Goal: Task Accomplishment & Management: Use online tool/utility

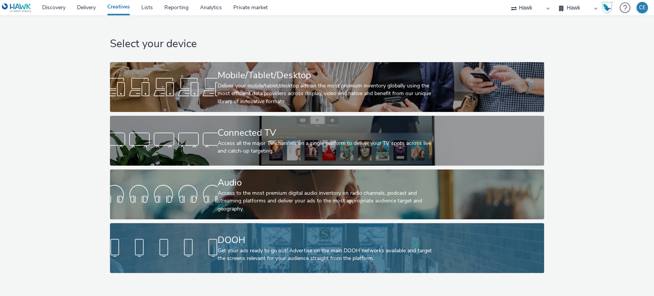
click at [221, 239] on div "DOOH" at bounding box center [326, 239] width 216 height 13
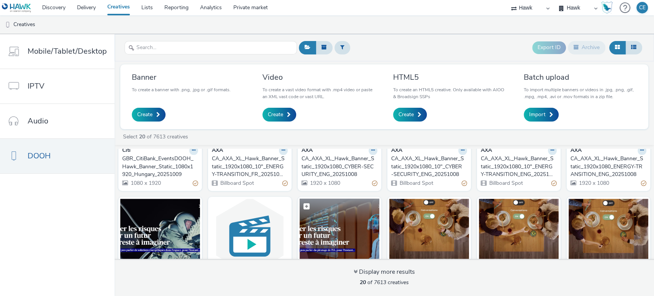
scroll to position [170, 0]
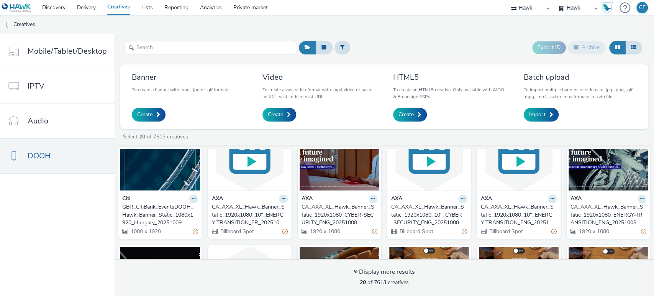
click at [322, 211] on div "CA_AXA_XL_Hawk_Banner_Static_1920x1080_CYBER-SECURITY_ENG_20251008" at bounding box center [337, 214] width 73 height 23
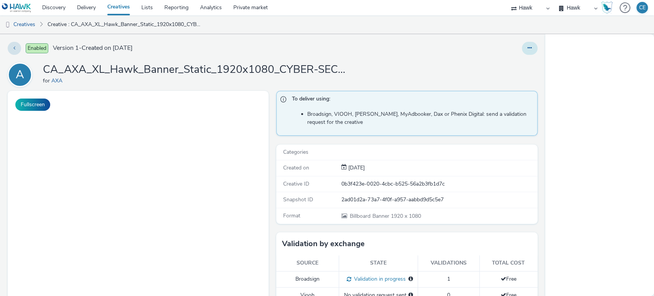
click at [527, 48] on button at bounding box center [530, 48] width 16 height 13
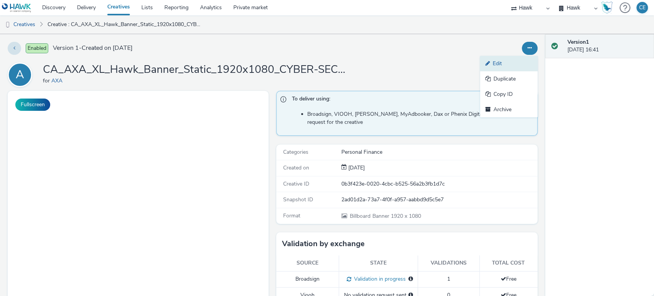
click at [502, 65] on link "Edit" at bounding box center [508, 63] width 57 height 15
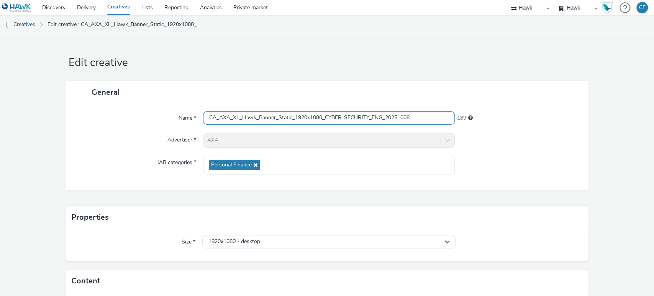
drag, startPoint x: 414, startPoint y: 117, endPoint x: 187, endPoint y: 109, distance: 226.8
click at [187, 109] on div "Name * CA_AXA_XL_Hawk_Banner_Static_1920x1080_CYBER-SECURITY_ENG_20251008 189 A…" at bounding box center [326, 146] width 523 height 87
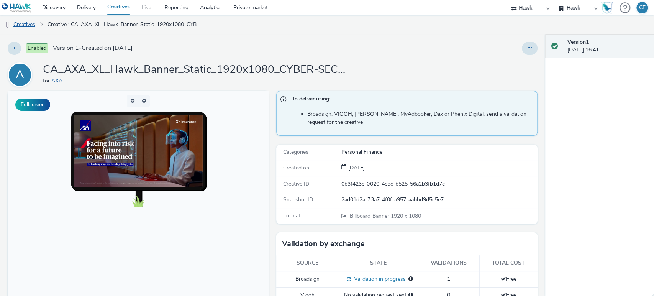
click at [29, 23] on link "Creatives" at bounding box center [19, 24] width 39 height 18
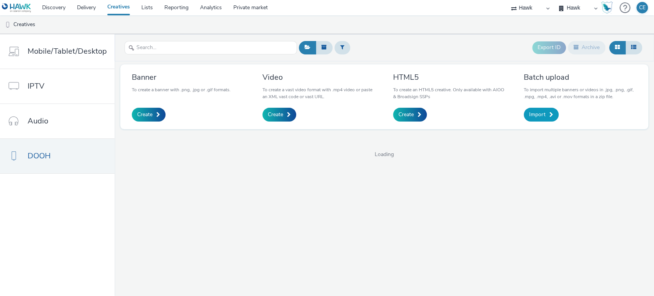
click at [523, 114] on link "Import" at bounding box center [540, 115] width 35 height 14
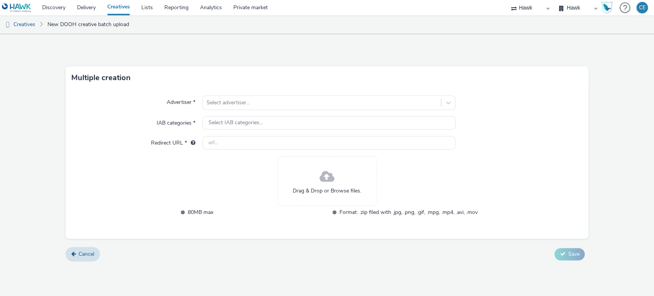
click at [325, 192] on span "Drag & Drop or Browse files." at bounding box center [327, 191] width 69 height 8
click at [303, 182] on div "Drag & Drop or Browse files." at bounding box center [327, 181] width 100 height 50
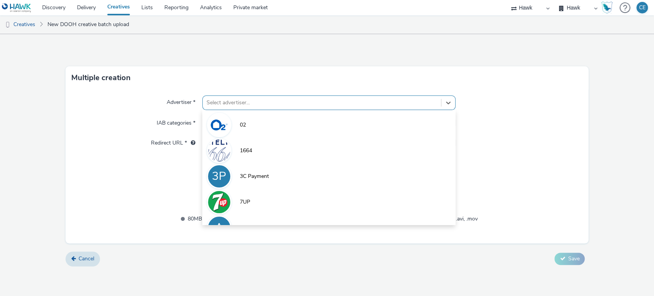
click at [234, 106] on div at bounding box center [321, 102] width 231 height 9
type input "s"
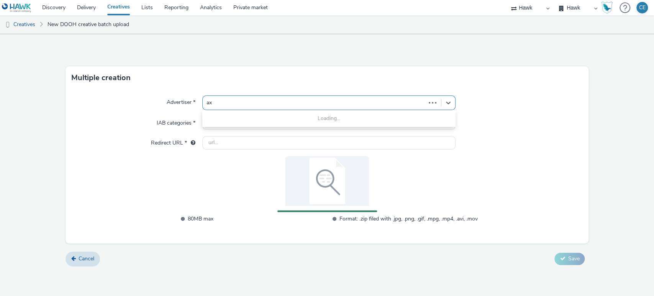
type input "axa"
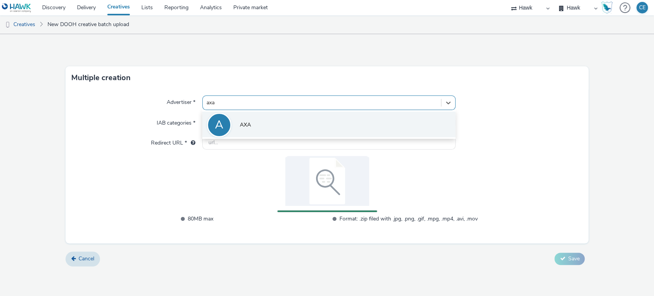
click at [228, 118] on div "A" at bounding box center [219, 125] width 25 height 25
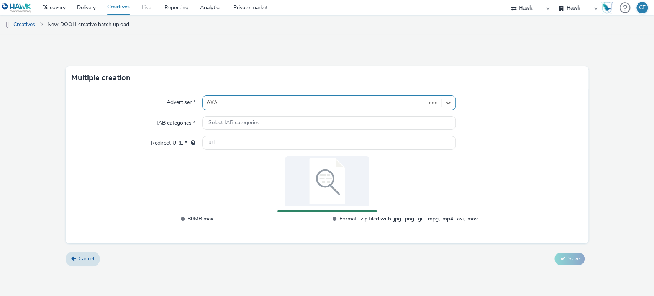
type input "http://www.axa.co.uk"
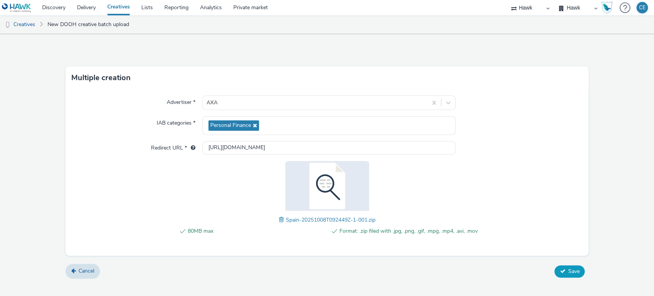
click at [562, 266] on button "Save" at bounding box center [569, 271] width 30 height 12
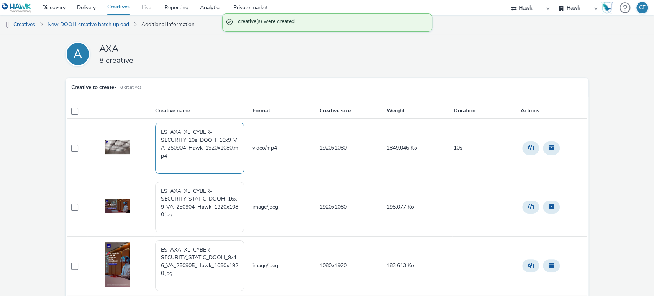
click at [190, 162] on textarea "ES_AXA_XL_CYBER-SECURITY_10s_DOOH_16x9_VA_250904_Hawk_1920x1080.mp4" at bounding box center [199, 148] width 89 height 51
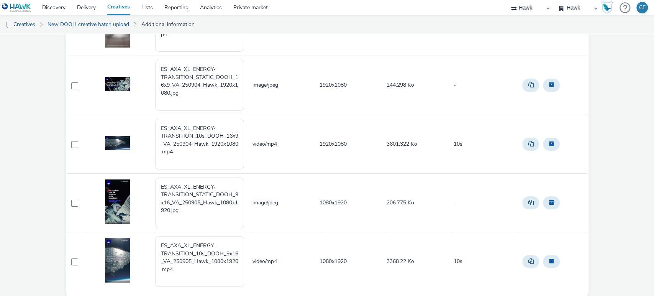
scroll to position [326, 0]
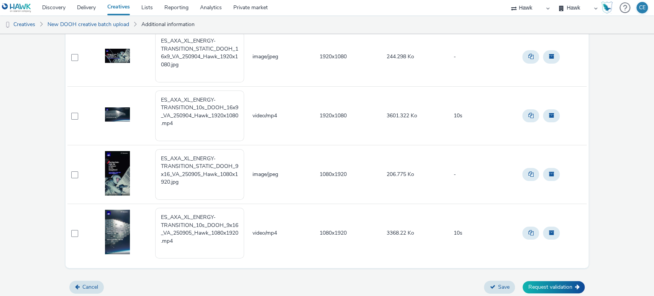
drag, startPoint x: 0, startPoint y: 103, endPoint x: 147, endPoint y: 116, distance: 147.6
click at [0, 103] on div "A AXA 8 creative Creative to create - 8 creatives Creative name Format Creative…" at bounding box center [327, 2] width 654 height 589
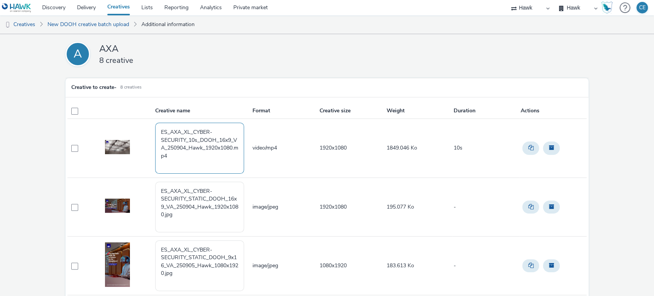
scroll to position [43, 0]
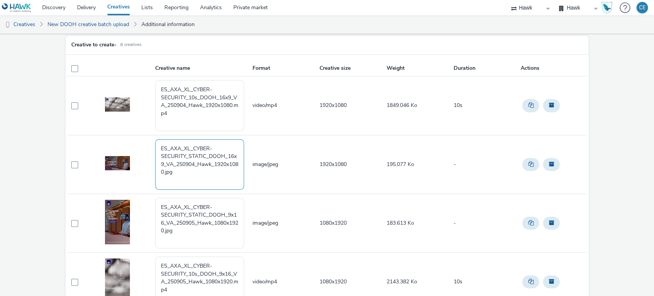
click at [182, 174] on textarea "ES_AXA_XL_CYBER-SECURITY_STATIC_DOOH_16x9_VA_250904_Hawk_1920x1080.jpg" at bounding box center [199, 164] width 89 height 51
paste textarea "CA_AXA_XL_Hawk_Banner_Static_1920x1080_CYBER-SECURITY_ENG_20251008"
drag, startPoint x: 168, startPoint y: 178, endPoint x: 160, endPoint y: 178, distance: 8.1
click at [160, 178] on textarea "ES_AXA_XL_CYBER-SECURITY_STATIC_DOOH_16x9_VA_250904_Hawk_1920x1080.jpg CA_AXA_X…" at bounding box center [199, 164] width 89 height 51
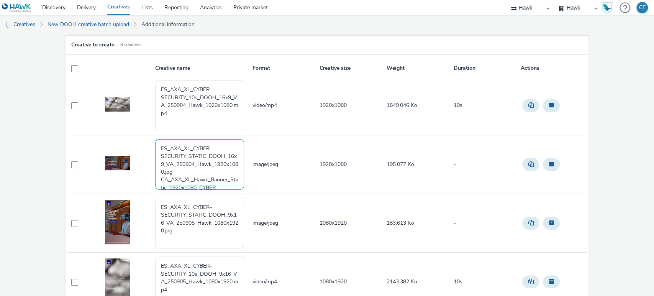
click at [167, 180] on textarea "ES_AXA_XL_CYBER-SECURITY_STATIC_DOOH_16x9_VA_250904_Hawk_1920x1080.jpg CA_AXA_X…" at bounding box center [199, 164] width 89 height 51
drag, startPoint x: 166, startPoint y: 178, endPoint x: 146, endPoint y: 175, distance: 20.4
click at [146, 175] on tr "ES_AXA_XL_CYBER-SECURITY_STATIC_DOOH_16x9_VA_250904_Hawk_1920x1080.jpg CA_AXA_X…" at bounding box center [326, 164] width 519 height 59
click at [173, 185] on textarea "ES_AXA_XL_CYBER-SECURITY_STATIC_DOOH_16x9_VA_250904_Hawk_1920x1080.jpg CA_AXA_X…" at bounding box center [199, 164] width 89 height 51
drag, startPoint x: 167, startPoint y: 178, endPoint x: 154, endPoint y: 178, distance: 12.6
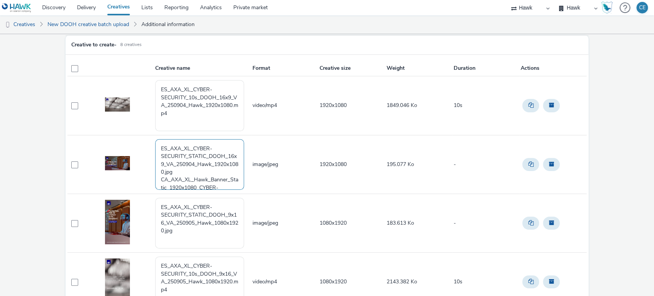
click at [155, 178] on textarea "ES_AXA_XL_CYBER-SECURITY_STATIC_DOOH_16x9_VA_250904_Hawk_1920x1080.jpg CA_AXA_X…" at bounding box center [199, 164] width 89 height 51
drag, startPoint x: 223, startPoint y: 178, endPoint x: 232, endPoint y: 182, distance: 10.0
click at [232, 182] on textarea "ES_AXA_XL_CYBER-SECURITY_STATIC_DOOH_16x9_VA_250904_Hawk_1920x1080.jpg ES_AXA_X…" at bounding box center [199, 164] width 89 height 51
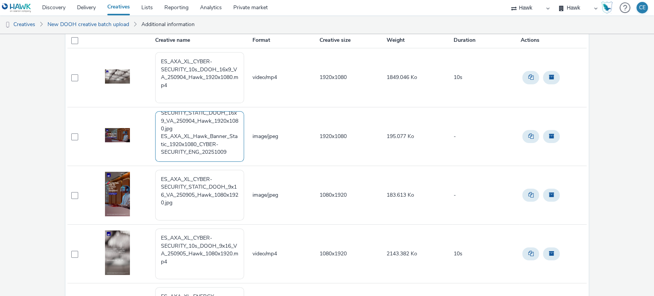
scroll to position [0, 0]
drag, startPoint x: 158, startPoint y: 131, endPoint x: 154, endPoint y: 106, distance: 24.8
click at [154, 107] on td "ES_AXA_XL_CYBER-SECURITY_STATIC_DOOH_16x9_VA_250904_Hawk_1920x1080.jpg ES_AXA_X…" at bounding box center [202, 136] width 97 height 59
drag, startPoint x: 162, startPoint y: 151, endPoint x: 152, endPoint y: 116, distance: 36.5
click at [152, 116] on tr "ES_AXA_XL_CYBER-SECURITY_STATIC_DOOH_16x9_VA_250904_Hawk_1920x1080.jpg ES_AXA_X…" at bounding box center [326, 136] width 519 height 59
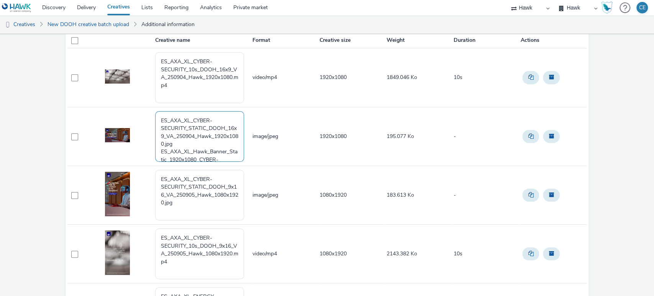
click at [160, 146] on textarea "ES_AXA_XL_CYBER-SECURITY_STATIC_DOOH_16x9_VA_250904_Hawk_1920x1080.jpg ES_AXA_X…" at bounding box center [199, 136] width 89 height 51
drag, startPoint x: 158, startPoint y: 150, endPoint x: 147, endPoint y: 106, distance: 45.0
click at [147, 107] on tr "ES_AXA_XL_CYBER-SECURITY_STATIC_DOOH_16x9_VA_250904_Hawk_1920x1080.jpg ES_AXA_X…" at bounding box center [326, 136] width 519 height 59
drag, startPoint x: 225, startPoint y: 135, endPoint x: 138, endPoint y: 118, distance: 88.3
click at [138, 118] on tr "ES_AXA_XL_Hawk_Banner_Static_1920x1080_CYBER-SECURITY_ENG_20251009 image/jpeg 1…" at bounding box center [326, 136] width 519 height 59
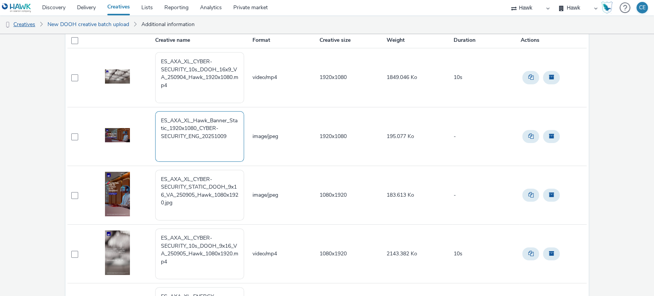
type textarea "ES_AXA_XL_Hawk_Banner_Static_1920x1080_CYBER-SECURITY_ENG_20251009"
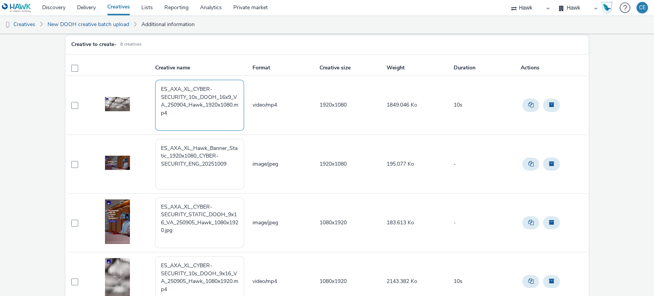
scroll to position [28, 0]
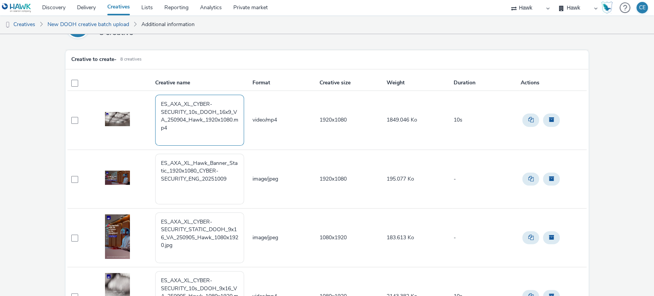
drag, startPoint x: 188, startPoint y: 133, endPoint x: 158, endPoint y: 95, distance: 48.3
click at [158, 95] on textarea "ES_AXA_XL_CYBER-SECURITY_10s_DOOH_16x9_VA_250904_Hawk_1920x1080.mp4" at bounding box center [199, 120] width 89 height 51
paste textarea "Hawk_Banner_Static_1920x1080_CYBER-SECURITY_ENG_20251009"
click at [198, 109] on textarea "ES_AXA_XL_Hawk_Banner_Static_1920x1080_CYBER-SECURITY_ENG_20251009" at bounding box center [199, 120] width 89 height 51
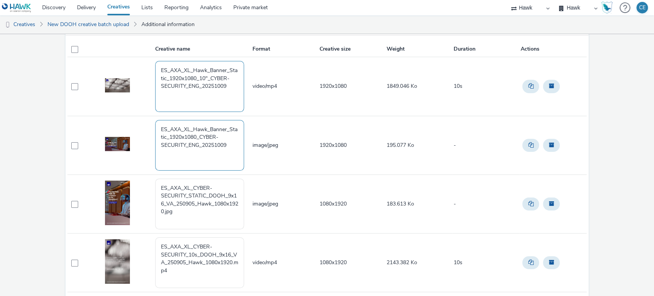
scroll to position [113, 0]
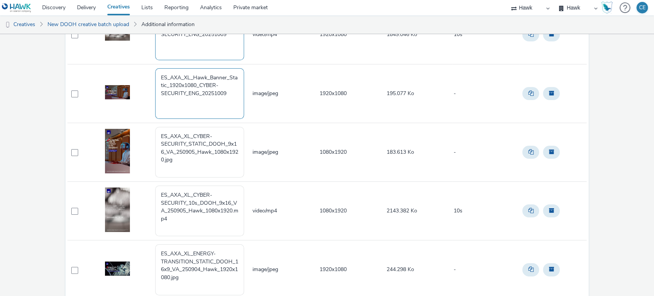
type textarea "ES_AXA_XL_Hawk_Banner_Static_1920x1080_10"_CYBER-SECURITY_ENG_20251009"
drag, startPoint x: 234, startPoint y: 101, endPoint x: 149, endPoint y: 75, distance: 88.2
click at [149, 75] on tr "ES_AXA_XL_Hawk_Banner_Static_1920x1080_CYBER-SECURITY_ENG_20251009 image/jpeg 1…" at bounding box center [326, 93] width 519 height 59
drag, startPoint x: 193, startPoint y: 170, endPoint x: 158, endPoint y: 129, distance: 54.3
click at [158, 129] on textarea "ES_AXA_XL_CYBER-SECURITY_STATIC_DOOH_9x16_VA_250905_Hawk_1080x1920.jpg" at bounding box center [199, 152] width 89 height 51
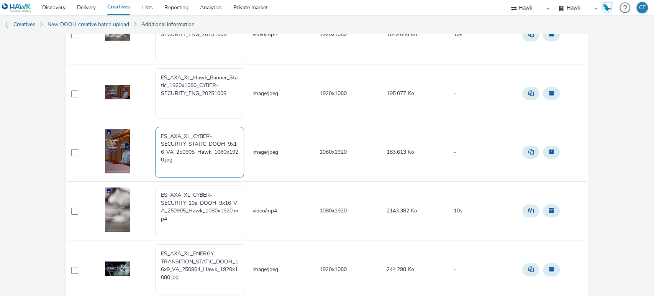
paste textarea "Hawk_Banner_Static_1920x1080_CYBER-SECURITY_ENG_20251009"
drag, startPoint x: 183, startPoint y: 142, endPoint x: 172, endPoint y: 141, distance: 11.9
click at [168, 141] on textarea "ES_AXA_XL_Hawk_Banner_Static_1920x1080_CYBER-SECURITY_ENG_20251009" at bounding box center [199, 152] width 89 height 51
click at [180, 141] on textarea "ES_AXA_XL_Hawk_Banner_Static_1080_CYBER-SECURITY_ENG_20251009" at bounding box center [199, 152] width 89 height 51
drag, startPoint x: 228, startPoint y: 151, endPoint x: 147, endPoint y: 132, distance: 83.1
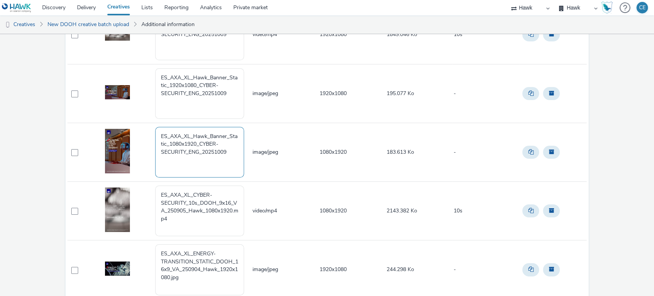
click at [147, 132] on tr "ES_AXA_XL_Hawk_Banner_Static_1080x1920_CYBER-SECURITY_ENG_20251009 image/jpeg 1…" at bounding box center [326, 152] width 519 height 59
type textarea "ES_AXA_XL_Hawk_Banner_Static_1080x1920_CYBER-SECURITY_ENG_20251009"
drag, startPoint x: 218, startPoint y: 227, endPoint x: 147, endPoint y: 177, distance: 86.8
click at [147, 177] on tbody "ES_AXA_XL_Hawk_Banner_Static_1920x1080_10"_CYBER-SECURITY_ENG_20251009 video/mp…" at bounding box center [326, 239] width 519 height 469
paste textarea "Hawk_Banner_Static_1080x1920_CYBER-SECURITY_ENG_20251009"
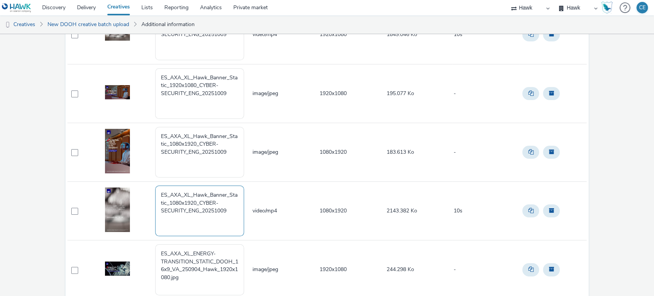
click at [198, 200] on textarea "ES_AXA_XL_Hawk_Banner_Static_1080x1920_CYBER-SECURITY_ENG_20251009" at bounding box center [199, 210] width 89 height 51
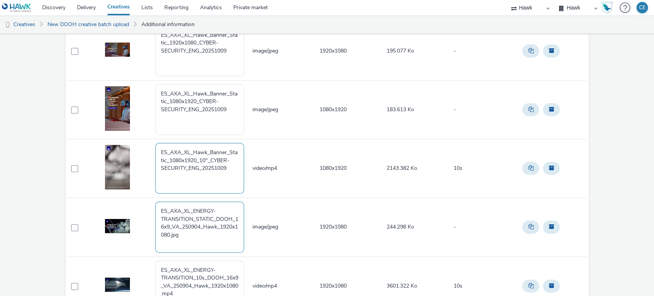
type textarea "ES_AXA_XL_Hawk_Banner_Static_1080x1920_10"_CYBER-SECURITY_ENG_20251009"
click at [201, 236] on textarea "ES_AXA_XL_ENERGY-TRANSITION_STATIC_DOOH_16x9_VA_250904_Hawk_1920x1080.jpg" at bounding box center [199, 226] width 89 height 51
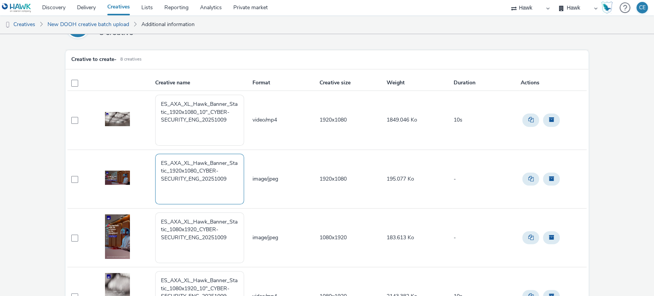
drag, startPoint x: 232, startPoint y: 182, endPoint x: 145, endPoint y: 160, distance: 90.0
click at [145, 160] on tr "ES_AXA_XL_Hawk_Banner_Static_1920x1080_CYBER-SECURITY_ENG_20251009 image/jpeg 1…" at bounding box center [326, 178] width 519 height 59
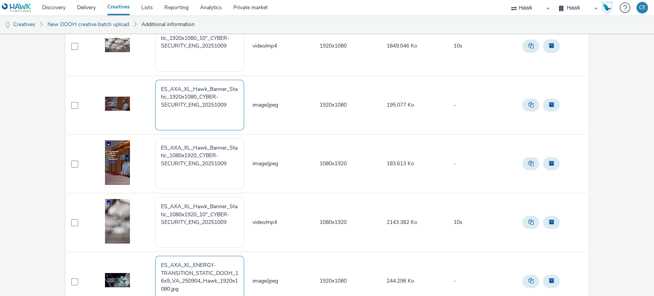
scroll to position [198, 0]
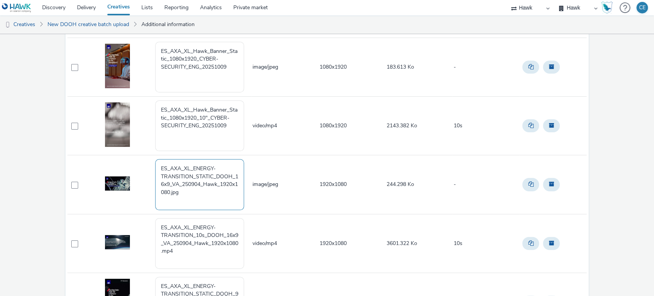
click at [188, 201] on textarea "ES_AXA_XL_ENERGY-TRANSITION_STATIC_DOOH_16x9_VA_250904_Hawk_1920x1080.jpg" at bounding box center [199, 184] width 89 height 51
paste textarea "ES_AXA_XL_Hawk_Banner_Static_1920x1080_CYBER-SECURITY_ENG_20251009"
drag, startPoint x: 191, startPoint y: 165, endPoint x: 191, endPoint y: 172, distance: 7.3
click at [191, 172] on textarea "ES_AXA_XL_ENERGY-TRANSITION_STATIC_DOOH_16x9_VA_250904_Hawk_1920x1080.jpg ES_AX…" at bounding box center [199, 184] width 89 height 51
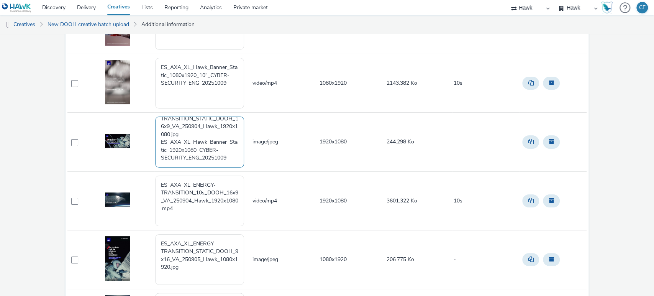
scroll to position [23, 0]
drag, startPoint x: 206, startPoint y: 137, endPoint x: 207, endPoint y: 141, distance: 4.3
click at [208, 142] on textarea "ES_AXA_XL_ENERGY-TRANSITION_STATIC_DOOH_16x9_VA_250904_Hawk_1920x1080.jpg ES_AX…" at bounding box center [199, 141] width 89 height 51
drag, startPoint x: 207, startPoint y: 141, endPoint x: 185, endPoint y: 148, distance: 22.8
click at [185, 148] on textarea "ES_AXA_XL_ENERGY-TRANSITION_STATIC_DOOH_16x9_VA_250904_Hawk_1920x1080.jpg ES_AX…" at bounding box center [199, 141] width 89 height 51
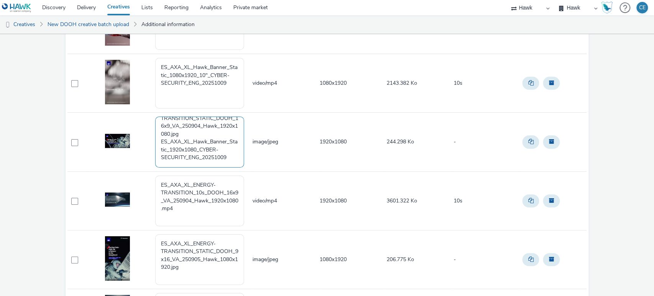
paste textarea "ENERGY-TRANSITION"
click at [160, 155] on textarea "ES_AXA_XL_ENERGY-TRANSITION_STATIC_DOOH_16x9_VA_250904_Hawk_1920x1080.jpg ES_AX…" at bounding box center [199, 141] width 89 height 51
drag, startPoint x: 157, startPoint y: 153, endPoint x: 160, endPoint y: 149, distance: 5.4
click at [159, 142] on textarea "ES_AXA_XL_ENERGY-TRANSITION_STATIC_DOOH_16x9_VA_250904_Hawk_1920x1080.jpg ES_AX…" at bounding box center [199, 141] width 89 height 51
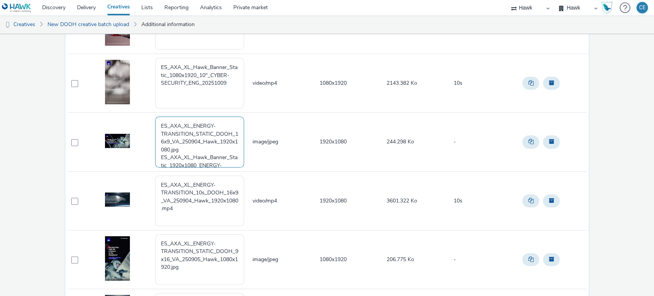
drag, startPoint x: 158, startPoint y: 155, endPoint x: 157, endPoint y: 116, distance: 39.1
click at [157, 116] on textarea "ES_AXA_XL_ENERGY-TRANSITION_STATIC_DOOH_16x9_VA_250904_Hawk_1920x1080.jpg ES_AX…" at bounding box center [199, 141] width 89 height 51
drag, startPoint x: 235, startPoint y: 139, endPoint x: 152, endPoint y: 119, distance: 85.9
click at [152, 119] on tr "ES_AXA_XL_Hawk_Banner_Static_1920x1080_ENERGY-TRANSITION_ENG_20251009 image/jpe…" at bounding box center [326, 142] width 519 height 59
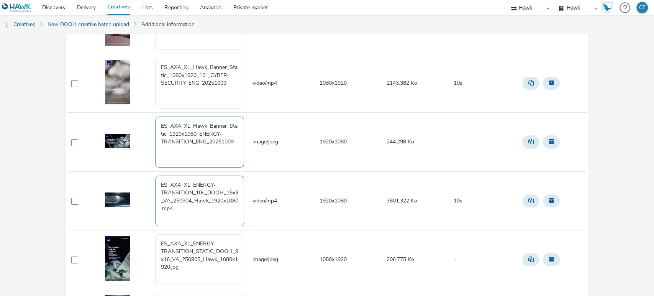
type textarea "ES_AXA_XL_Hawk_Banner_Static_1920x1080_ENERGY-TRANSITION_ENG_20251009"
drag, startPoint x: 183, startPoint y: 206, endPoint x: 159, endPoint y: 183, distance: 33.6
click at [156, 183] on textarea "ES_AXA_XL_ENERGY-TRANSITION_10s_DOOH_16x9_VA_250904_Hawk_1920x1080.mp4" at bounding box center [199, 200] width 89 height 51
paste textarea "Hawk_Banner_Static_1920x1080_ENERGY-TRANSITION_ENG_20251009"
click at [200, 190] on textarea "ES_AXA_XL_Hawk_Banner_Static_1920x1080_ENERGY-TRANSITION_ENG_20251009" at bounding box center [199, 200] width 89 height 51
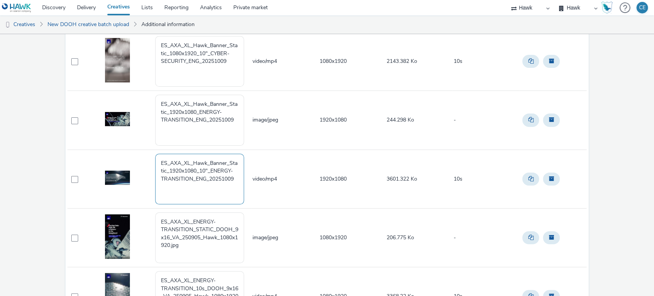
scroll to position [283, 0]
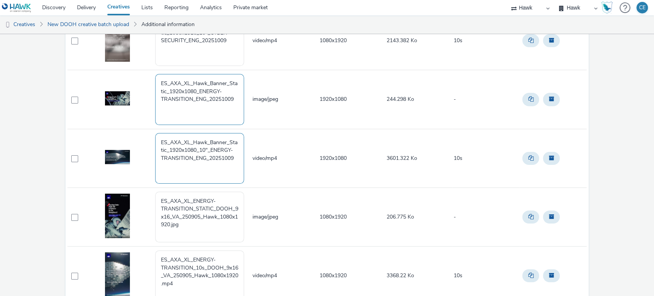
type textarea "ES_AXA_XL_Hawk_Banner_Static_1920x1080_10"_ENERGY-TRANSITION_ENG_20251009"
drag, startPoint x: 235, startPoint y: 99, endPoint x: 140, endPoint y: 77, distance: 98.2
click at [140, 77] on tr "ES_AXA_XL_Hawk_Banner_Static_1920x1080_ENERGY-TRANSITION_ENG_20251009 image/jpe…" at bounding box center [326, 99] width 519 height 59
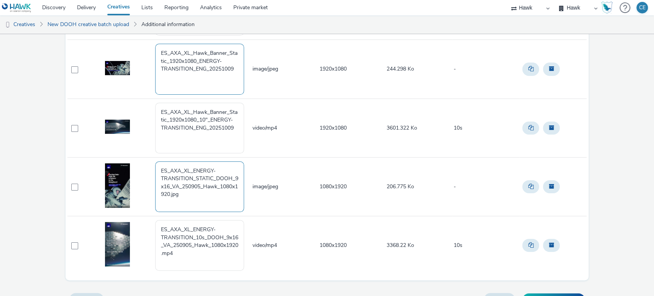
scroll to position [326, 0]
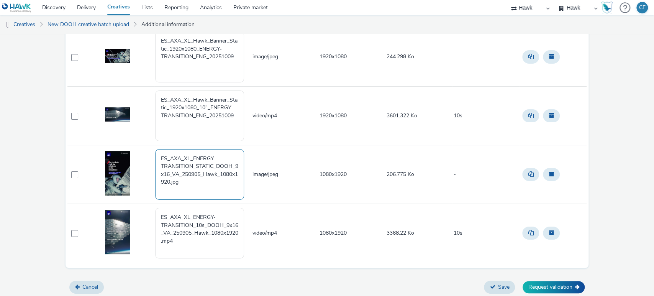
drag, startPoint x: 198, startPoint y: 183, endPoint x: 149, endPoint y: 148, distance: 60.8
click at [149, 148] on tr "ES_AXA_XL_ENERGY-TRANSITION_STATIC_DOOH_9x16_VA_250905_Hawk_1080x1920.jpg image…" at bounding box center [326, 174] width 519 height 59
paste textarea "Hawk_Banner_Static_1920x1080_ENERGY-TRANSITION_ENG_20251009"
drag, startPoint x: 184, startPoint y: 163, endPoint x: 169, endPoint y: 161, distance: 14.6
click at [169, 161] on textarea "ES_AXA_XL_Hawk_Banner_Static_1920x1080_ENERGY-TRANSITION_ENG_20251009" at bounding box center [199, 174] width 89 height 51
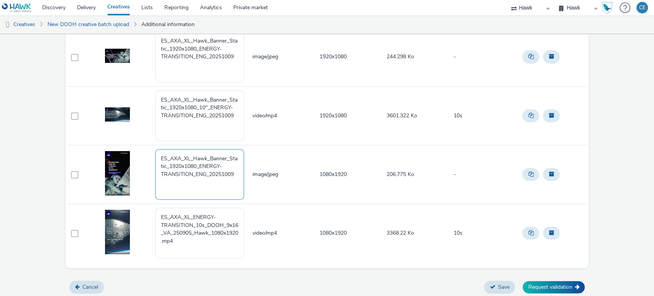
click at [171, 165] on textarea "ES_AXA_XL_Hawk_Banner_Static_1920x1080_ENERGY-TRANSITION_ENG_20251009" at bounding box center [199, 174] width 89 height 51
drag, startPoint x: 169, startPoint y: 162, endPoint x: 184, endPoint y: 165, distance: 15.5
click at [184, 165] on textarea "ES_AXA_XL_Hawk_Banner_Static_1920x1080_ENERGY-TRANSITION_ENG_20251009" at bounding box center [199, 174] width 89 height 51
click at [178, 162] on textarea "ES_AXA_XL_Hawk_Banner_Static_1080_ENERGY-TRANSITION_ENG_20251009" at bounding box center [199, 174] width 89 height 51
click at [181, 166] on textarea "ES_AXA_XL_Hawk_Banner_Static_1080_ENERGY-TRANSITION_ENG_20251009" at bounding box center [199, 174] width 89 height 51
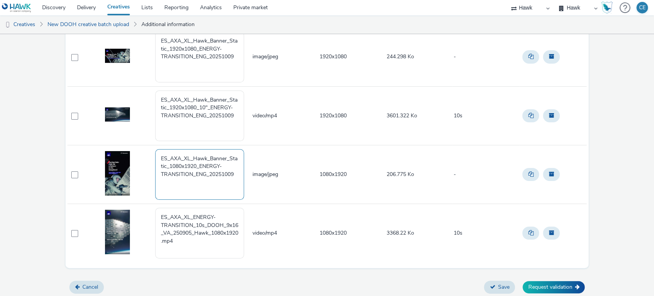
drag, startPoint x: 234, startPoint y: 173, endPoint x: 153, endPoint y: 157, distance: 82.3
click at [155, 157] on textarea "ES_AXA_XL_Hawk_Banner_Static_1080x1920_ENERGY-TRANSITION_ENG_20251009" at bounding box center [199, 174] width 89 height 51
type textarea "ES_AXA_XL_Hawk_Banner_Static_1080x1920_ENERGY-TRANSITION_ENG_20251009"
drag, startPoint x: 189, startPoint y: 244, endPoint x: 146, endPoint y: 203, distance: 59.6
click at [146, 204] on tr "ES_AXA_XL_ENERGY-TRANSITION_10s_DOOH_9x16_VA_250905_Hawk_1080x1920.mp4 video/mp…" at bounding box center [326, 233] width 519 height 59
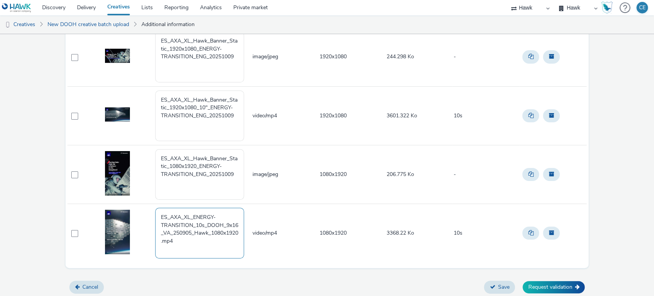
paste textarea "Hawk_Banner_Static_1080x1920_ENERGY-TRANSITION_ENG_20251009"
click at [196, 219] on textarea "ES_AXA_XL_Hawk_Banner_Static_1080x1920_ENERGY-TRANSITION_ENG_20251009" at bounding box center [199, 233] width 89 height 51
click at [199, 223] on textarea "ES_AXA_XL_Hawk_Banner_Static_1080x1920_ENERGY-TRANSITION_ENG_20251009" at bounding box center [199, 233] width 89 height 51
type textarea "ES_AXA_XL_Hawk_Banner_Static_1080x1920_10"_ENERGY-TRANSITION_ENG_20251009"
click at [499, 280] on button "Save" at bounding box center [499, 286] width 31 height 13
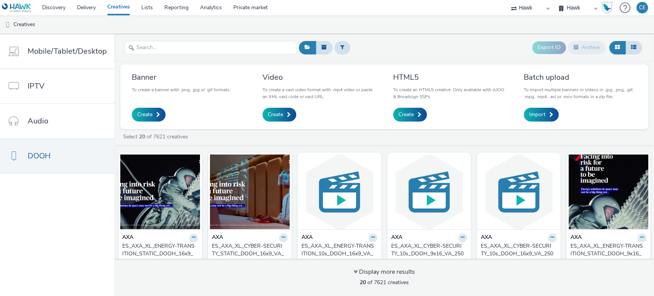
scroll to position [43, 0]
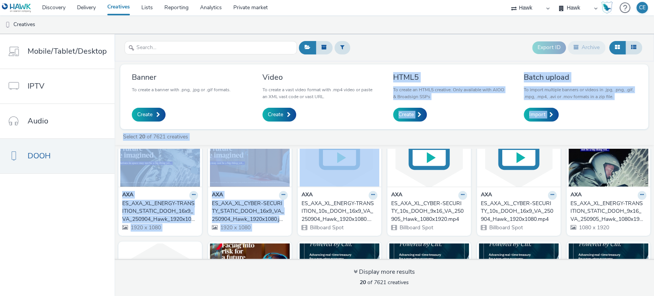
drag, startPoint x: 249, startPoint y: 217, endPoint x: 293, endPoint y: 172, distance: 62.8
click at [293, 167] on div "Banner To create a banner with .png, .jpg or .gif formats. Create Video To crea…" at bounding box center [383, 178] width 539 height 234
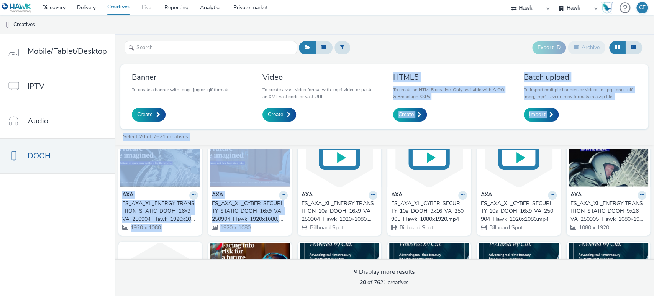
drag, startPoint x: 265, startPoint y: 217, endPoint x: 241, endPoint y: 137, distance: 83.2
click at [241, 137] on div "Select 20 of 7621 creatives" at bounding box center [386, 137] width 528 height 8
click at [249, 140] on div "Select 20 of 7621 creatives" at bounding box center [386, 137] width 528 height 8
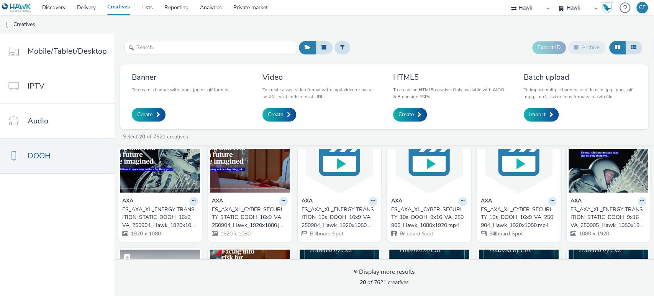
scroll to position [85, 0]
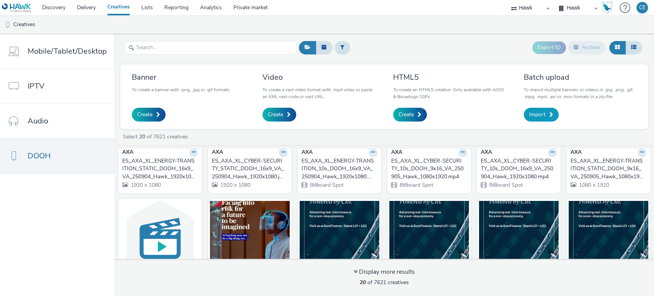
click at [536, 108] on link "Import" at bounding box center [540, 115] width 35 height 14
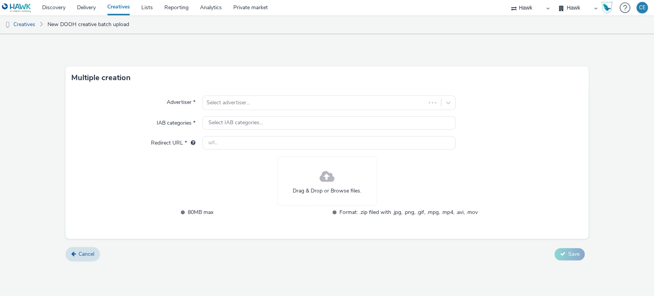
click at [328, 181] on span at bounding box center [326, 177] width 15 height 20
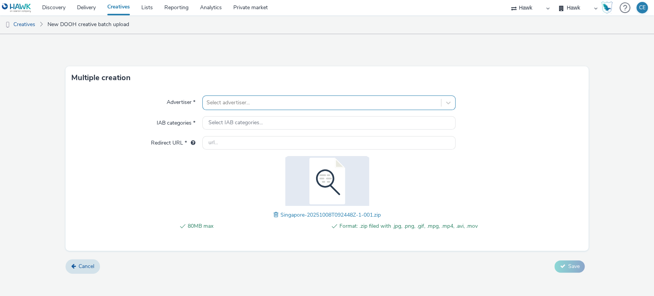
click at [247, 102] on div at bounding box center [321, 102] width 231 height 9
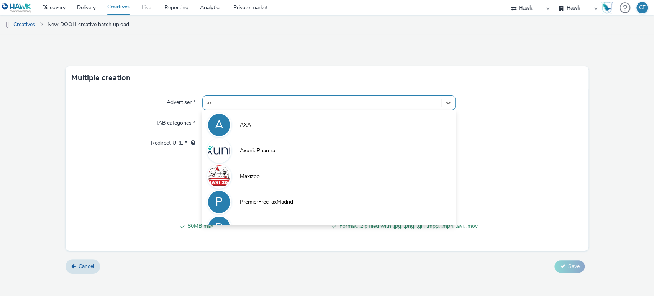
type input "axa"
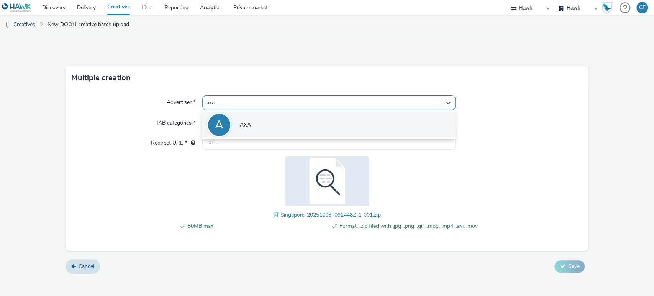
click at [250, 124] on span "AXA" at bounding box center [245, 125] width 11 height 8
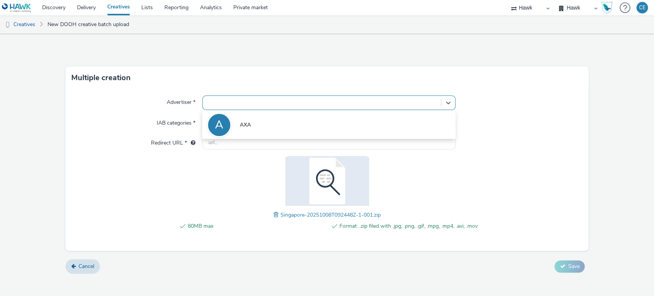
type input "http://www.axa.co.uk"
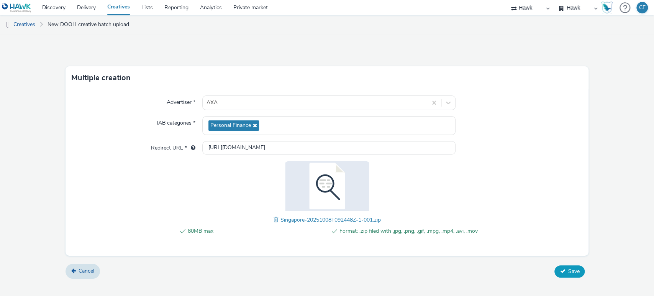
click at [561, 269] on icon at bounding box center [561, 270] width 5 height 5
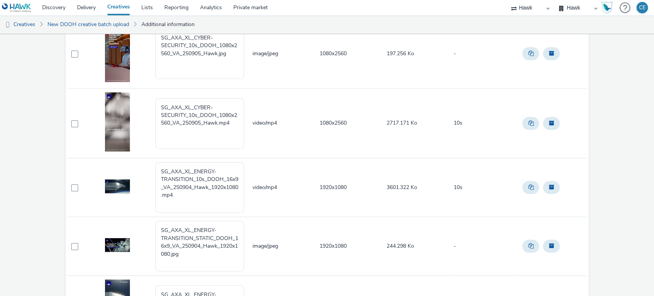
scroll to position [298, 0]
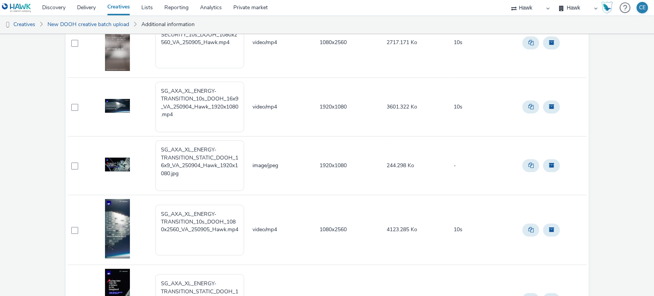
click at [38, 166] on div "A AXA 8 creative Creative to create - 8 creatives Creative name Format Creative…" at bounding box center [327, 53] width 654 height 632
click at [14, 60] on div "A AXA 8 creative Creative to create - 8 creatives Creative name Format Creative…" at bounding box center [327, 53] width 654 height 632
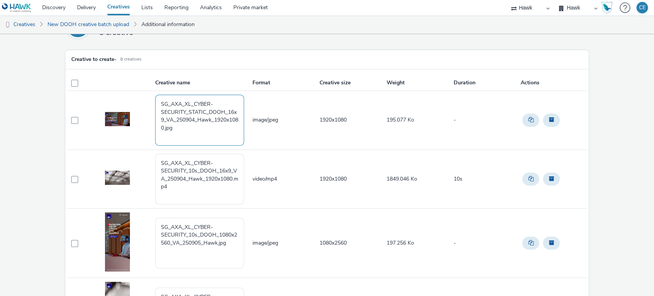
scroll to position [43, 0]
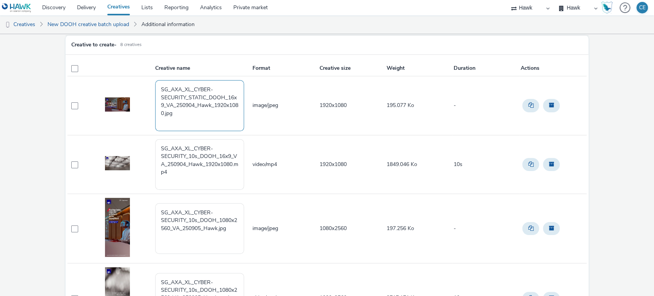
click at [185, 119] on textarea "SG_AXA_XL_CYBER-SECURITY_STATIC_DOOH_16x9_VA_250904_Hawk_1920x1080.jpg" at bounding box center [199, 105] width 89 height 51
paste textarea "ES_AXA_XL_Hawk_Banner_Static_1920x1080_ENERGY-TRANSITION_ENG_20251009"
drag, startPoint x: 166, startPoint y: 101, endPoint x: 155, endPoint y: 99, distance: 11.1
click at [155, 99] on textarea "SG_AXA_XL_CYBER-SECURITY_STATIC_DOOH_16x9_VA_250904_Hawk_1920x1080.jpg ES_AXA_X…" at bounding box center [199, 105] width 89 height 51
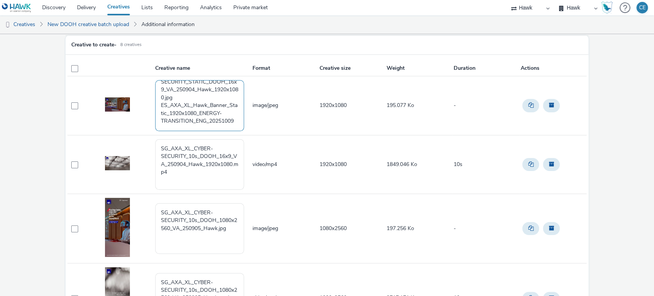
click at [161, 99] on textarea "SG_AXA_XL_CYBER-SECURITY_STATIC_DOOH_16x9_VA_250904_Hawk_1920x1080.jpg ES_AXA_X…" at bounding box center [199, 105] width 89 height 51
drag, startPoint x: 164, startPoint y: 103, endPoint x: 147, endPoint y: 102, distance: 16.9
click at [147, 102] on tr "SG_AXA_XL_CYBER-SECURITY_STATIC_DOOH_16x9_VA_250904_Hawk_1920x1080.jpg ES_AXA_X…" at bounding box center [326, 105] width 519 height 59
drag, startPoint x: 193, startPoint y: 85, endPoint x: 185, endPoint y: 95, distance: 12.5
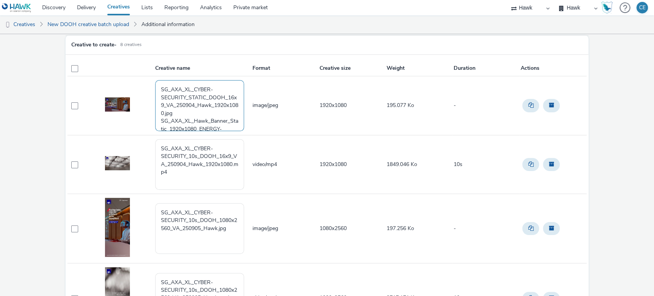
click at [185, 95] on textarea "SG_AXA_XL_CYBER-SECURITY_STATIC_DOOH_16x9_VA_250904_Hawk_1920x1080.jpg SG_AXA_X…" at bounding box center [199, 105] width 89 height 51
drag, startPoint x: 208, startPoint y: 104, endPoint x: 190, endPoint y: 110, distance: 18.5
click at [190, 110] on textarea "SG_AXA_XL_CYBER-SECURITY_STATIC_DOOH_16x9_VA_250904_Hawk_1920x1080.jpg SG_AXA_X…" at bounding box center [199, 105] width 89 height 51
paste textarea "CYBER-SECURITY"
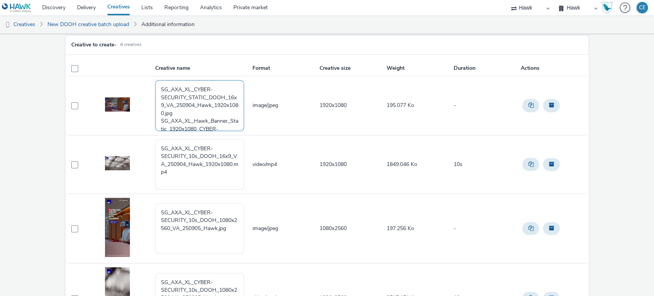
scroll to position [15, 0]
click at [161, 103] on textarea "SG_AXA_XL_CYBER-SECURITY_STATIC_DOOH_16x9_VA_250904_Hawk_1920x1080.jpg SG_AXA_X…" at bounding box center [199, 105] width 89 height 51
drag, startPoint x: 159, startPoint y: 103, endPoint x: 162, endPoint y: 70, distance: 33.5
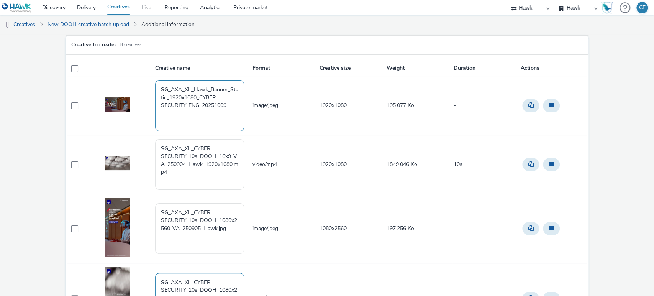
type textarea "SG_AXA_XL_Hawk_Banner_Static_1920x1080_CYBER-SECURITY_ENG_20251009"
drag, startPoint x: 238, startPoint y: 107, endPoint x: 155, endPoint y: 90, distance: 84.9
click at [155, 90] on textarea "SG_AXA_XL_Hawk_Banner_Static_1920x1080_CYBER-SECURITY_ENG_20251009" at bounding box center [199, 105] width 89 height 51
click at [196, 179] on textarea "SG_AXA_XL_CYBER-SECURITY_10s_DOOH_16x9_VA_250904_Hawk_1920x1080.mp4" at bounding box center [199, 164] width 89 height 51
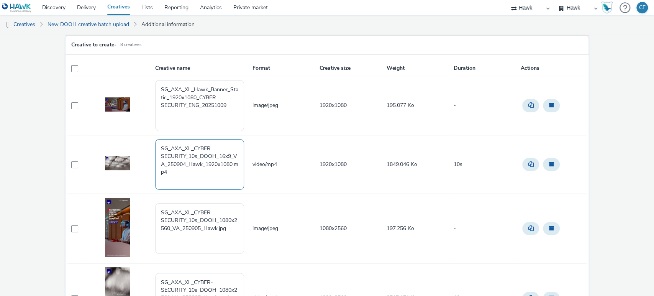
paste textarea "SG_AXA_XL_Hawk_Banner_Static_1920x1080_CYBER-SECURITY_ENG_20251009"
click at [205, 176] on textarea "SG_AXA_XL_CYBER-SECURITY_10s_DOOH_16x9_VA_250904_Hawk_1920x1080.mp4 SG_AXA_XL_H…" at bounding box center [199, 164] width 89 height 51
drag, startPoint x: 157, startPoint y: 178, endPoint x: 157, endPoint y: 140, distance: 37.9
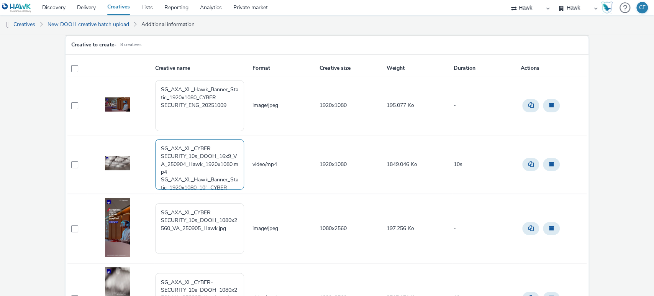
click at [157, 140] on textarea "SG_AXA_XL_CYBER-SECURITY_10s_DOOH_16x9_VA_250904_Hawk_1920x1080.mp4 SG_AXA_XL_H…" at bounding box center [199, 164] width 89 height 51
drag, startPoint x: 232, startPoint y: 166, endPoint x: 147, endPoint y: 138, distance: 90.1
click at [147, 138] on tr "SG_AXA_XL_Hawk_Banner_Static_1920x1080_10"_CYBER-SECURITY_ENG_20251009 video/mp…" at bounding box center [326, 164] width 519 height 59
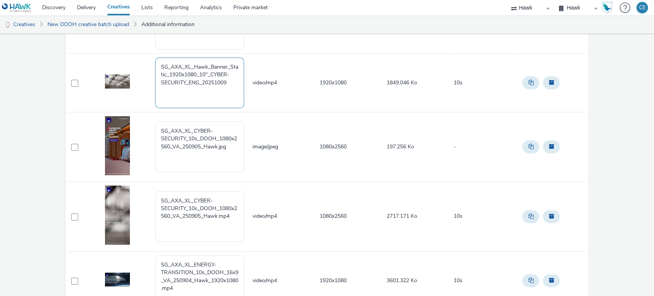
scroll to position [128, 0]
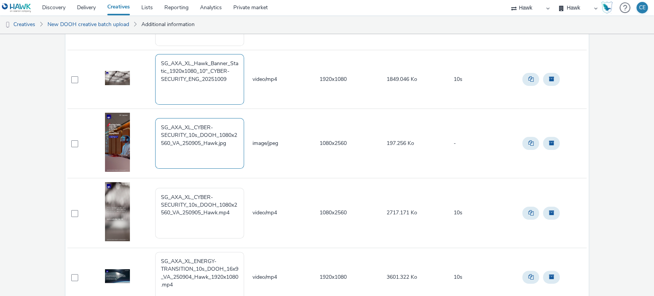
type textarea "SG_AXA_XL_Hawk_Banner_Static_1920x1080_10"_CYBER-SECURITY_ENG_20251009"
drag, startPoint x: 236, startPoint y: 141, endPoint x: 146, endPoint y: 118, distance: 92.4
click at [146, 118] on tr "SG_AXA_XL_CYBER-SECURITY_10s_DOOH_1080x2560_VA_250905_Hawk.jpg image/jpeg 1080x…" at bounding box center [326, 143] width 519 height 70
paste textarea "Hawk_Banner_Static_1920x1080_10"_CYBER-SECURITY_ENG_20251009"
click at [186, 134] on textarea "SG_AXA_XL_Hawk_Banner_Static_1920x1080_10"_CYBER-SECURITY_ENG_20251009" at bounding box center [199, 143] width 89 height 51
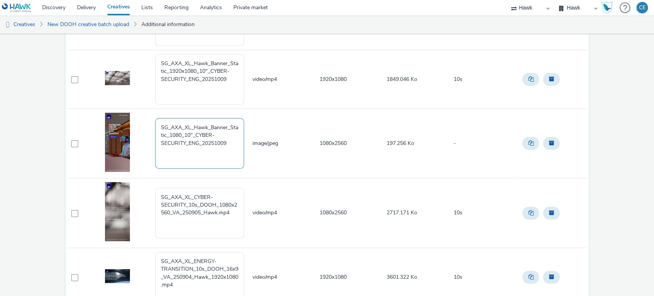
click at [183, 132] on textarea "SG_AXA_XL_Hawk_Banner_Static_1080_10"_CYBER-SECURITY_ENG_20251009" at bounding box center [199, 143] width 89 height 51
drag, startPoint x: 230, startPoint y: 143, endPoint x: 144, endPoint y: 125, distance: 88.1
click at [138, 124] on tr "SG_AXA_XL_Hawk_Banner_Static_1080x2560_10"_CYBER-SECURITY_ENG_20251009 image/jp…" at bounding box center [326, 143] width 519 height 70
type textarea "SG_AXA_XL_Hawk_Banner_Static_1080x2560_10"_CYBER-SECURITY_ENG_20251009"
drag, startPoint x: 234, startPoint y: 215, endPoint x: 108, endPoint y: 189, distance: 129.0
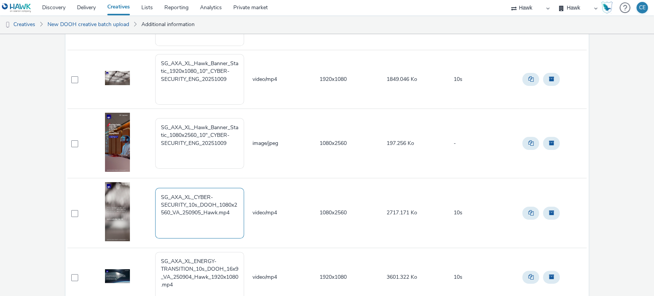
click at [108, 189] on tr "SG_AXA_XL_CYBER-SECURITY_10s_DOOH_1080x2560_VA_250905_Hawk.mp4 video/mp4 1080x2…" at bounding box center [326, 213] width 519 height 70
paste textarea "Hawk_Banner_Static_1080x2560_10"_CYBER-SECURITY_ENG_20251009"
type textarea "SG_AXA_XL_Hawk_Banner_Static_1080x2560_10"_CYBER-SECURITY_ENG_20251009"
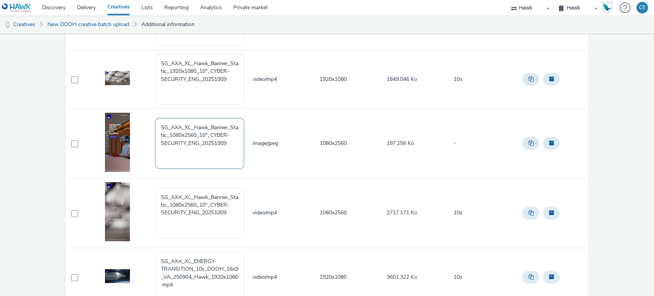
drag, startPoint x: 203, startPoint y: 134, endPoint x: 209, endPoint y: 136, distance: 6.8
click at [209, 136] on textarea "SG_AXA_XL_Hawk_Banner_Static_1080x2560_10"_CYBER-SECURITY_ENG_20251009" at bounding box center [199, 143] width 89 height 51
type textarea "SG_AXA_XL_Hawk_Banner_Static_1080x2560_CYBER-SECURITY_ENG_20251009"
click at [276, 101] on td "video/mp4" at bounding box center [285, 79] width 67 height 59
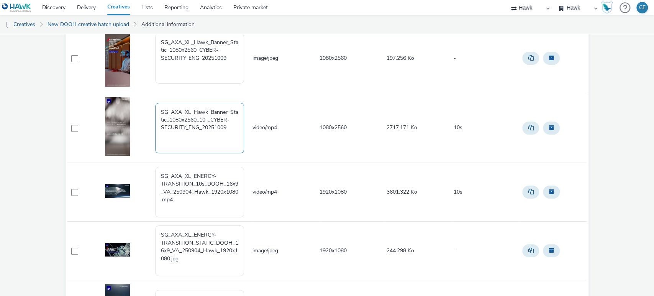
scroll to position [255, 0]
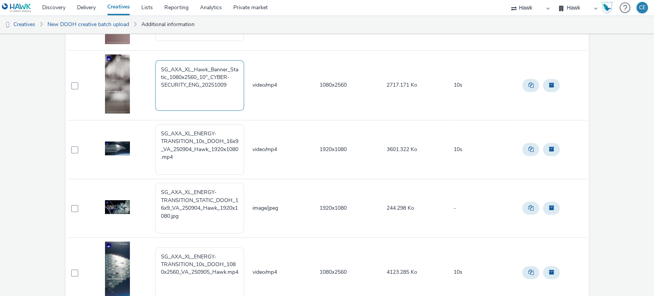
drag, startPoint x: 234, startPoint y: 92, endPoint x: 153, endPoint y: 61, distance: 86.5
click at [154, 61] on td "SG_AXA_XL_Hawk_Banner_Static_1080x2560_10"_CYBER-SECURITY_ENG_20251009" at bounding box center [202, 86] width 97 height 70
click at [201, 159] on textarea "SG_AXA_XL_ENERGY-TRANSITION_10s_DOOH_16x9_VA_250904_Hawk_1920x1080.mp4" at bounding box center [199, 149] width 89 height 51
paste textarea "SG_AXA_XL_Hawk_Banner_Static_1080x2560_10"_CYBER-SECURITY_ENG_20251009"
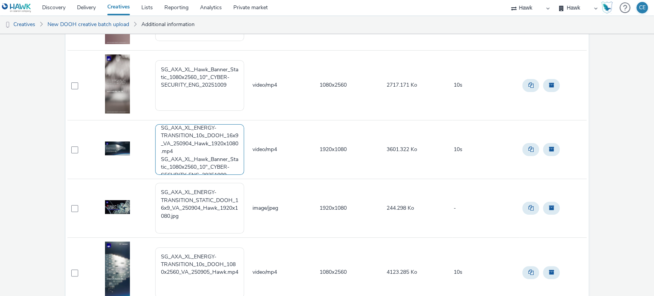
scroll to position [0, 0]
drag, startPoint x: 193, startPoint y: 130, endPoint x: 192, endPoint y: 139, distance: 8.8
click at [192, 139] on textarea "SG_AXA_XL_ENERGY-TRANSITION_10s_DOOH_16x9_VA_250904_Hawk_1920x1080.mp4 SG_AXA_X…" at bounding box center [199, 149] width 89 height 51
drag, startPoint x: 218, startPoint y: 145, endPoint x: 185, endPoint y: 164, distance: 38.0
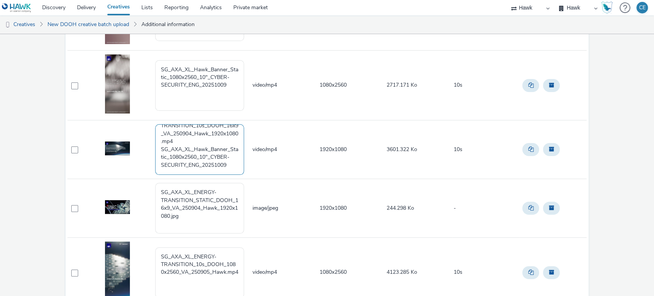
click at [185, 164] on textarea "SG_AXA_XL_ENERGY-TRANSITION_10s_DOOH_16x9_VA_250904_Hawk_1920x1080.mp4 SG_AXA_X…" at bounding box center [199, 149] width 89 height 51
paste textarea "ENERGY-TRANSITION"
click at [159, 160] on textarea "SG_AXA_XL_ENERGY-TRANSITION_10s_DOOH_16x9_VA_250904_Hawk_1920x1080.mp4 SG_AXA_X…" at bounding box center [199, 149] width 89 height 51
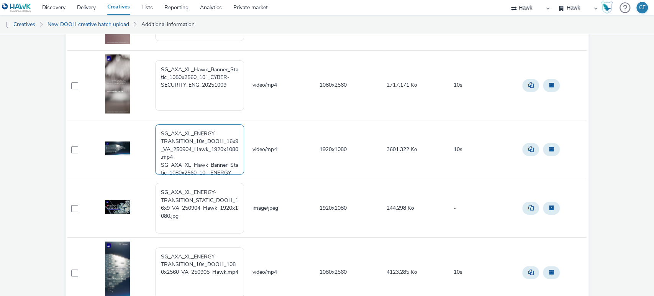
drag, startPoint x: 159, startPoint y: 161, endPoint x: 142, endPoint y: 119, distance: 45.4
click at [142, 119] on tbody "SG_AXA_XL_Hawk_Banner_Static_1920x1080_CYBER-SECURITY_ENG_20251009 image/jpeg 1…" at bounding box center [326, 120] width 519 height 513
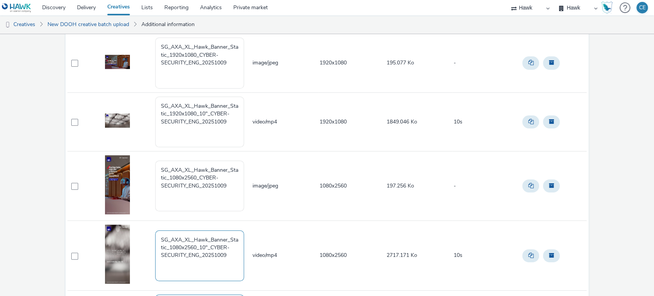
scroll to position [43, 0]
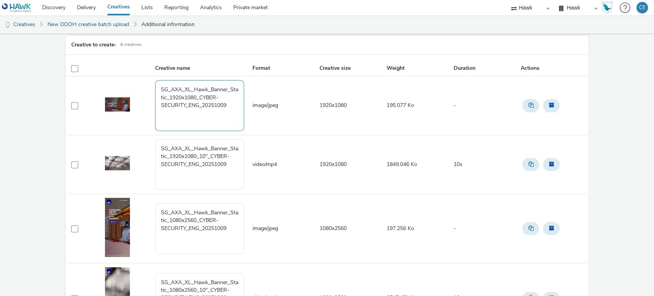
drag, startPoint x: 171, startPoint y: 94, endPoint x: 200, endPoint y: 97, distance: 28.5
click at [200, 97] on textarea "SG_AXA_XL_Hawk_Banner_Static_1920x1080_CYBER-SECURITY_ENG_20251009" at bounding box center [199, 105] width 89 height 51
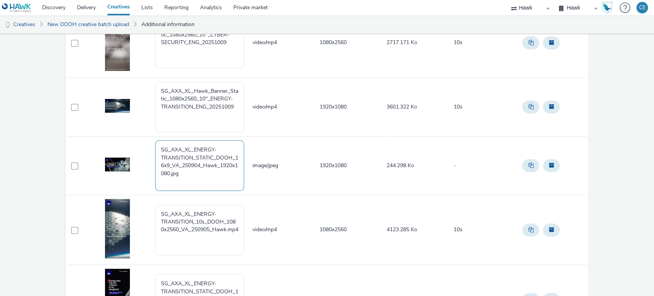
scroll to position [255, 0]
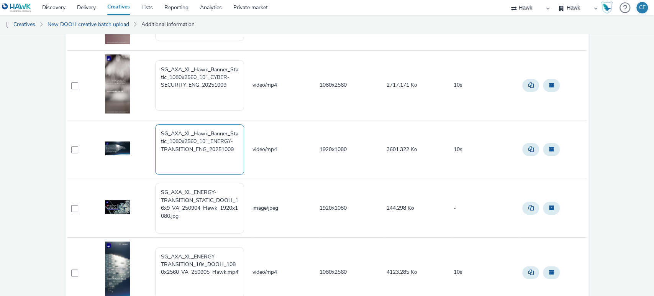
drag, startPoint x: 171, startPoint y: 137, endPoint x: 198, endPoint y: 137, distance: 26.4
click at [198, 137] on textarea "SG_AXA_XL_Hawk_Banner_Static_1080x2560_10"_ENERGY-TRANSITION_ENG_20251009" at bounding box center [199, 149] width 89 height 51
paste textarea "920x108"
drag, startPoint x: 236, startPoint y: 147, endPoint x: 159, endPoint y: 134, distance: 78.8
click at [159, 134] on textarea "SG_AXA_XL_Hawk_Banner_Static_1920x1080_10"_ENERGY-TRANSITION_ENG_20251009" at bounding box center [199, 149] width 89 height 51
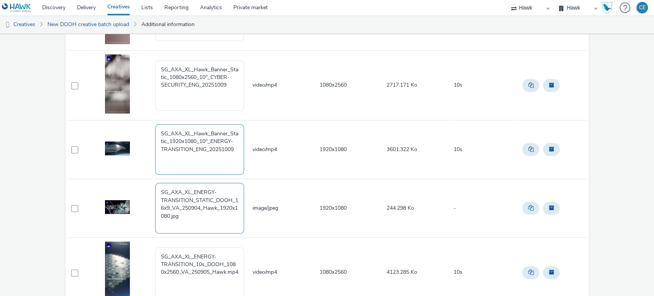
type textarea "SG_AXA_XL_Hawk_Banner_Static_1920x1080_10"_ENERGY-TRANSITION_ENG_20251009"
drag, startPoint x: 187, startPoint y: 208, endPoint x: 180, endPoint y: 195, distance: 14.6
click at [180, 195] on textarea "SG_AXA_XL_ENERGY-TRANSITION_STATIC_DOOH_16x9_VA_250904_Hawk_1920x1080.jpg" at bounding box center [199, 208] width 89 height 51
click at [187, 206] on textarea "SG_AXA_XL_ENERGY-TRANSITION_STATIC_DOOH_16x9_VA_250904_Hawk_1920x1080.jpg" at bounding box center [199, 208] width 89 height 51
click at [185, 214] on textarea "SG_AXA_XL_ENERGY-TRANSITION_STATIC_DOOH_16x9_VA_250904_Hawk_1920x1080.jpg" at bounding box center [199, 208] width 89 height 51
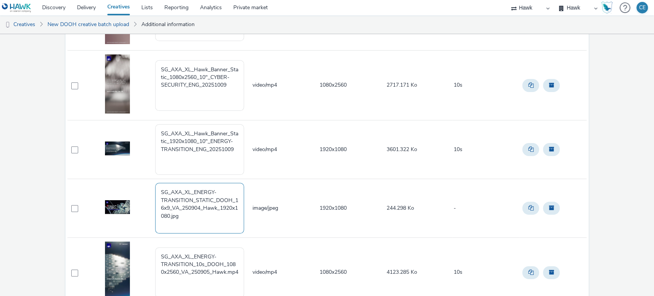
drag, startPoint x: 185, startPoint y: 216, endPoint x: 157, endPoint y: 190, distance: 37.9
click at [157, 190] on textarea "SG_AXA_XL_ENERGY-TRANSITION_STATIC_DOOH_16x9_VA_250904_Hawk_1920x1080.jpg" at bounding box center [199, 208] width 89 height 51
paste textarea "Hawk_Banner_Static_1920x1080_10"_ENERGY-TRANSITION_ENG_20251009"
click at [209, 197] on textarea "SG_AXA_XL_Hawk_Banner_Static_1920x1080_10"_ENERGY-TRANSITION_ENG_20251009" at bounding box center [199, 208] width 89 height 51
click at [211, 195] on textarea "SG_AXA_XL_Hawk_Banner_Static_1920x1080_10"_ENERGY-TRANSITION_ENG_20251009" at bounding box center [199, 208] width 89 height 51
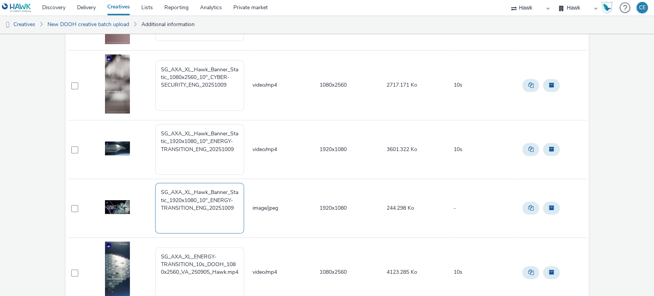
click at [209, 200] on textarea "SG_AXA_XL_Hawk_Banner_Static_1920x1080_10"_ENERGY-TRANSITION_ENG_20251009" at bounding box center [199, 208] width 89 height 51
type textarea "SG_AXA_XL_Hawk_Banner_Static_1920x1080_ENERGY-TRANSITION_ENG_20251009"
click at [9, 103] on div "A AXA 8 creative Creative to create - 8 creatives Creative name Format Creative…" at bounding box center [327, 95] width 654 height 632
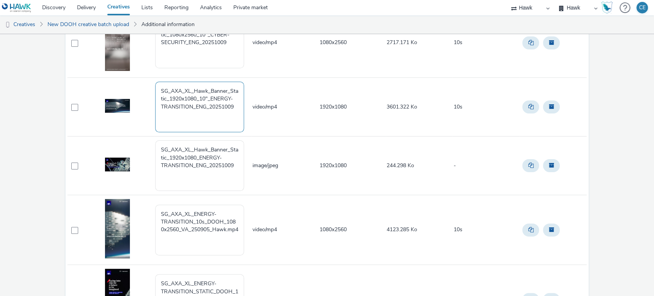
drag, startPoint x: 239, startPoint y: 109, endPoint x: 154, endPoint y: 80, distance: 89.7
click at [154, 80] on td "SG_AXA_XL_Hawk_Banner_Static_1920x1080_10"_ENERGY-TRANSITION_ENG_20251009" at bounding box center [202, 106] width 97 height 59
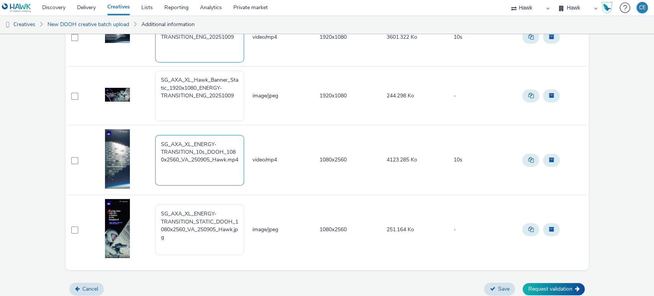
scroll to position [369, 0]
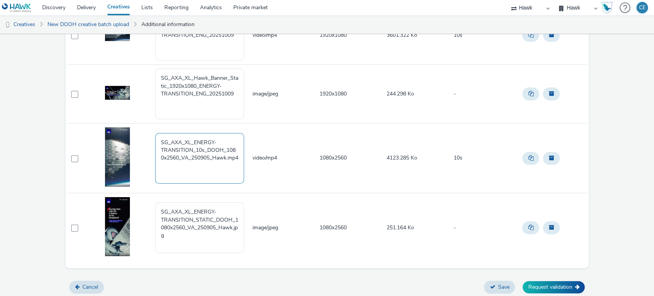
click at [188, 166] on textarea "SG_AXA_XL_ENERGY-TRANSITION_10s_DOOH_1080x2560_VA_250905_Hawk.mp4" at bounding box center [199, 158] width 89 height 51
paste textarea "SG_AXA_XL_Hawk_Banner_Static_1920x1080_10"_ENERGY-TRANSITION_ENG_20251009"
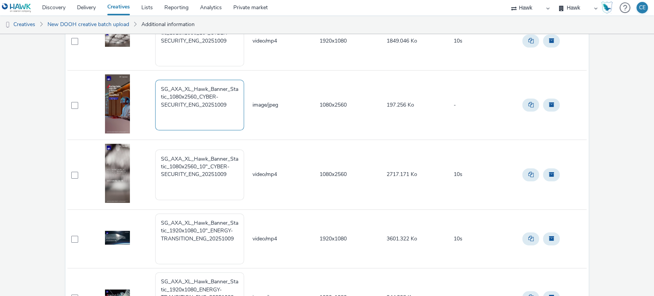
scroll to position [156, 0]
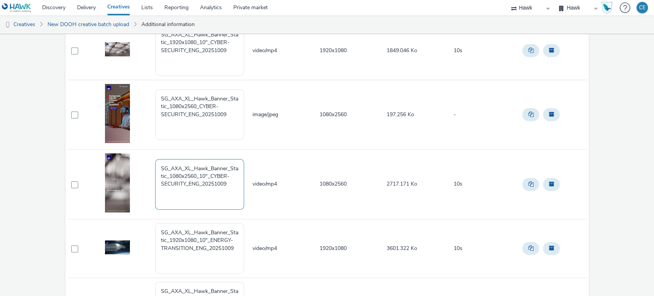
drag, startPoint x: 198, startPoint y: 174, endPoint x: 171, endPoint y: 171, distance: 26.6
click at [171, 171] on textarea "SG_AXA_XL_Hawk_Banner_Static_1080x2560_10"_CYBER-SECURITY_ENG_20251009" at bounding box center [199, 184] width 89 height 51
click at [175, 174] on textarea "SG_AXA_XL_Hawk_Banner_Static_1080x2560_10"_CYBER-SECURITY_ENG_20251009" at bounding box center [199, 184] width 89 height 51
drag, startPoint x: 171, startPoint y: 173, endPoint x: 198, endPoint y: 175, distance: 27.6
click at [198, 175] on textarea "SG_AXA_XL_Hawk_Banner_Static_1080x2560_10"_CYBER-SECURITY_ENG_20251009" at bounding box center [199, 184] width 89 height 51
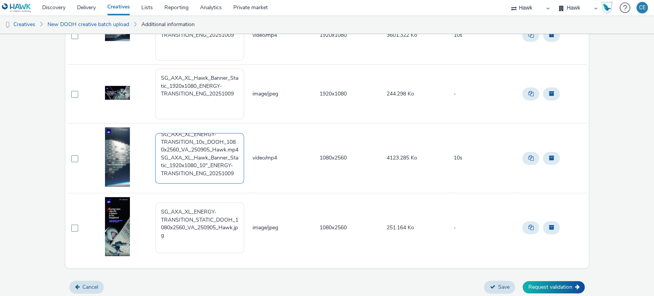
scroll to position [31, 0]
drag, startPoint x: 177, startPoint y: 148, endPoint x: 190, endPoint y: 152, distance: 13.6
click at [190, 152] on textarea "SG_AXA_XL_ENERGY-TRANSITION_10s_DOOH_1080x2560_VA_250905_Hawk.mp4 SG_AXA_XL_Haw…" at bounding box center [199, 158] width 89 height 51
drag, startPoint x: 177, startPoint y: 145, endPoint x: 204, endPoint y: 152, distance: 28.5
click at [204, 152] on textarea "SG_AXA_XL_ENERGY-TRANSITION_10s_DOOH_1080x2560_VA_250905_Hawk.mp4 SG_AXA_XL_Haw…" at bounding box center [199, 158] width 89 height 51
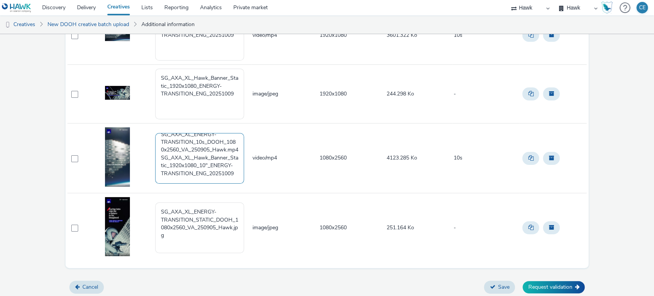
click at [203, 152] on textarea "SG_AXA_XL_ENERGY-TRANSITION_10s_DOOH_1080x2560_VA_250905_Hawk.mp4 SG_AXA_XL_Haw…" at bounding box center [199, 158] width 89 height 51
drag, startPoint x: 203, startPoint y: 148, endPoint x: 177, endPoint y: 149, distance: 25.7
click at [177, 149] on textarea "SG_AXA_XL_ENERGY-TRANSITION_10s_DOOH_1080x2560_VA_250905_Hawk.mp4 SG_AXA_XL_Haw…" at bounding box center [199, 158] width 89 height 51
paste textarea "080x256"
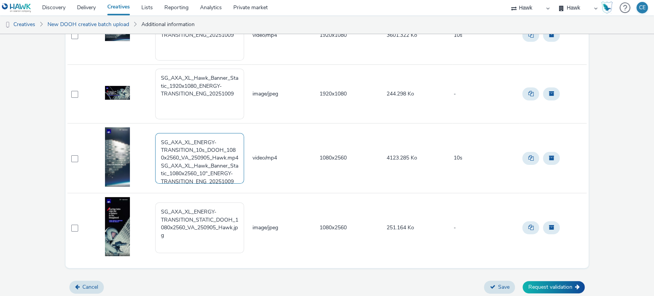
drag, startPoint x: 158, startPoint y: 170, endPoint x: 159, endPoint y: 150, distance: 19.2
click at [159, 153] on textarea "SG_AXA_XL_ENERGY-TRANSITION_10s_DOOH_1080x2560_VA_250905_Hawk.mp4 SG_AXA_XL_Haw…" at bounding box center [199, 158] width 89 height 51
click at [157, 164] on textarea "SG_AXA_XL_ENERGY-TRANSITION_10s_DOOH_1080x2560_VA_250905_Hawk.mp4 SG_AXA_XL_Haw…" at bounding box center [199, 158] width 89 height 51
drag, startPoint x: 159, startPoint y: 171, endPoint x: 150, endPoint y: 131, distance: 41.0
click at [150, 131] on tr "SG_AXA_XL_ENERGY-TRANSITION_10s_DOOH_1080x2560_VA_250905_Hawk.mp4 SG_AXA_XL_Haw…" at bounding box center [326, 158] width 519 height 70
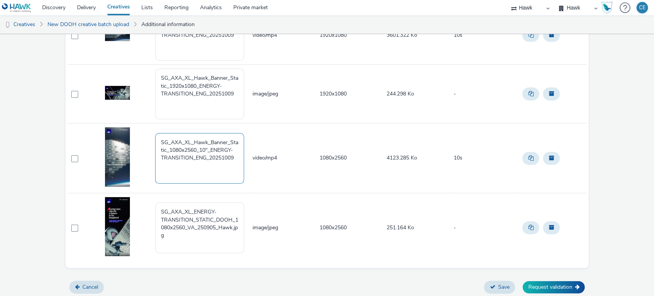
drag, startPoint x: 234, startPoint y: 159, endPoint x: 149, endPoint y: 142, distance: 85.8
click at [149, 142] on tr "SG_AXA_XL_Hawk_Banner_Static_1080x2560_10"_ENERGY-TRANSITION_ENG_20251009 video…" at bounding box center [326, 158] width 519 height 70
type textarea "SG_AXA_XL_Hawk_Banner_Static_1080x2560_10"_ENERGY-TRANSITION_ENG_20251009"
drag, startPoint x: 181, startPoint y: 243, endPoint x: 142, endPoint y: 197, distance: 59.8
click at [142, 197] on tr "SG_AXA_XL_ENERGY-TRANSITION_STATIC_DOOH_1080x2560_VA_250905_Hawk.jpg image/jpeg…" at bounding box center [326, 227] width 519 height 69
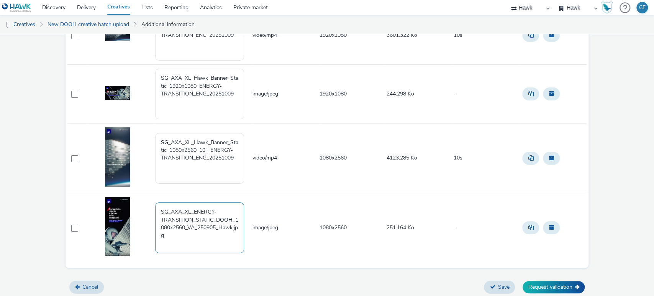
paste textarea "Hawk_Banner_Static_1080x2560_10"_ENERGY-TRANSITION_ENG_20251009"
click at [210, 217] on textarea "SG_AXA_XL_Hawk_Banner_Static_1080x2560_10"_ENERGY-TRANSITION_ENG_20251009" at bounding box center [199, 227] width 89 height 51
type textarea "SG_AXA_XL_Hawk_Banner_Static_1080x2560_ENERGY-TRANSITION_ENG_20251009"
click at [506, 286] on button "Save" at bounding box center [499, 286] width 31 height 13
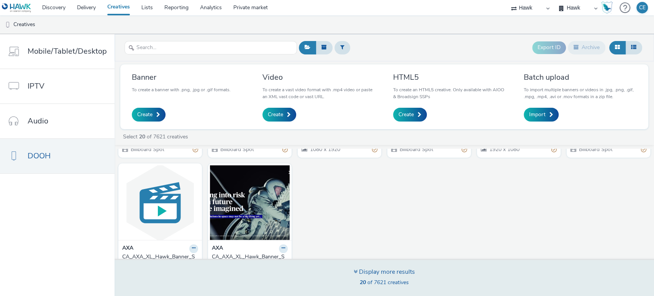
scroll to position [415, 0]
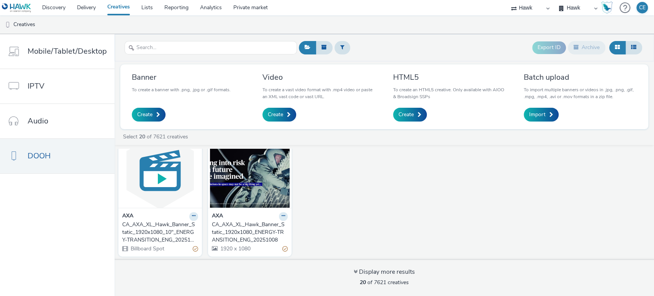
click at [229, 233] on div "CA_AXA_XL_Hawk_Banner_Static_1920x1080_ENERGY-TRANSITION_ENG_20251008" at bounding box center [248, 232] width 73 height 23
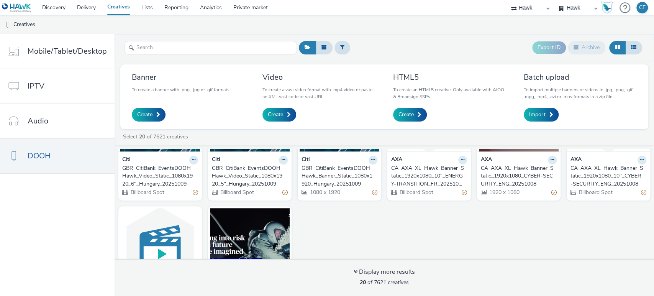
scroll to position [415, 0]
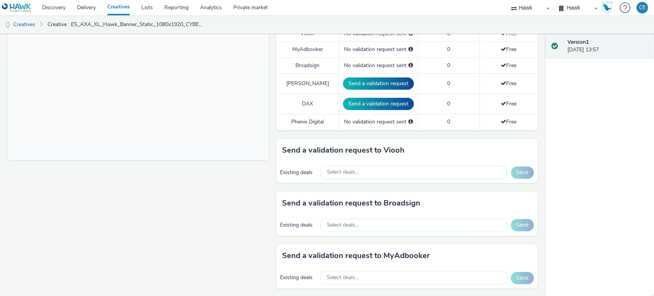
scroll to position [255, 0]
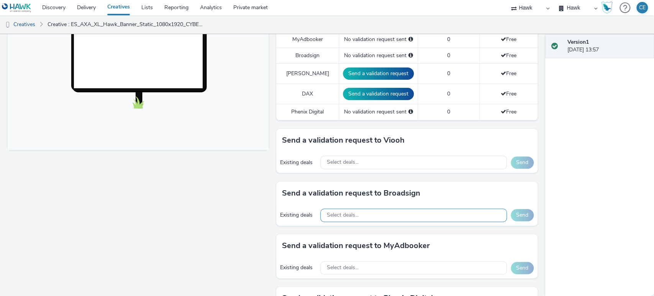
click at [361, 217] on div "Select deals..." at bounding box center [413, 214] width 186 height 13
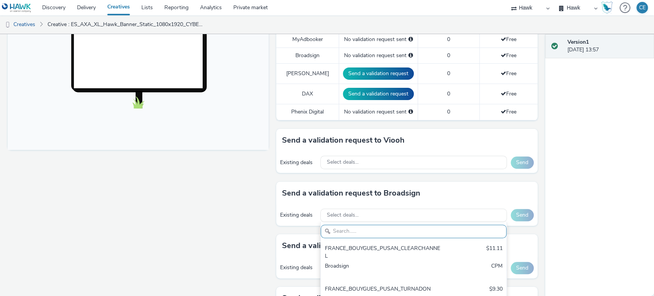
paste input "Framen_Coworking"
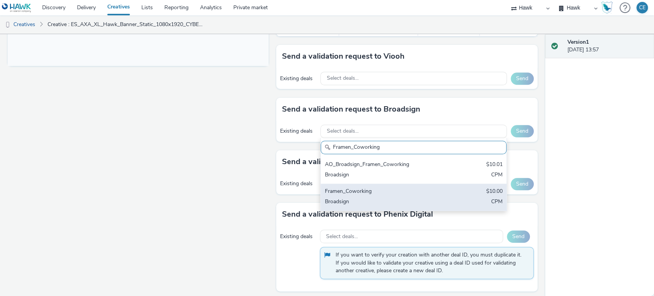
scroll to position [340, 0]
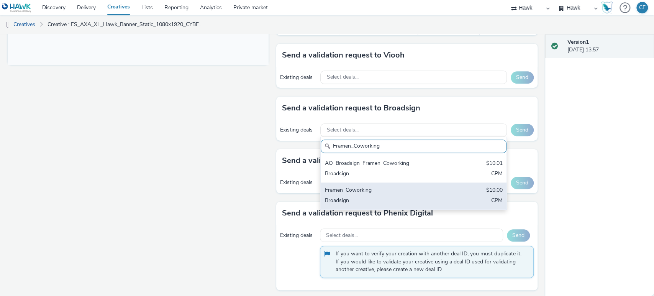
type input "Framen_Coworking"
click at [394, 186] on div "Framen_Coworking" at bounding box center [382, 190] width 117 height 9
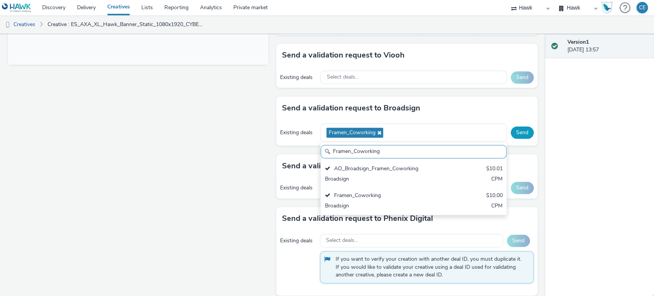
scroll to position [0, 0]
click at [511, 129] on button "Send" at bounding box center [521, 132] width 23 height 12
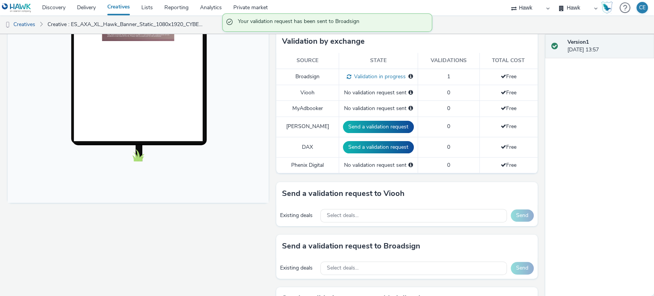
scroll to position [213, 0]
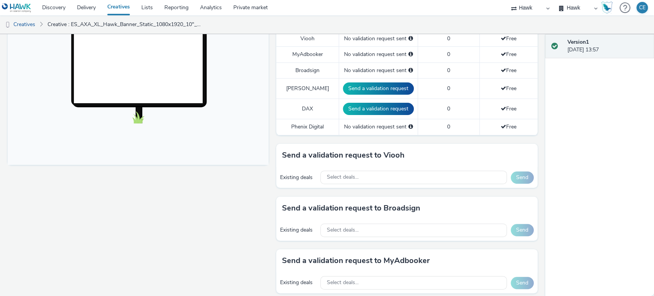
scroll to position [255, 0]
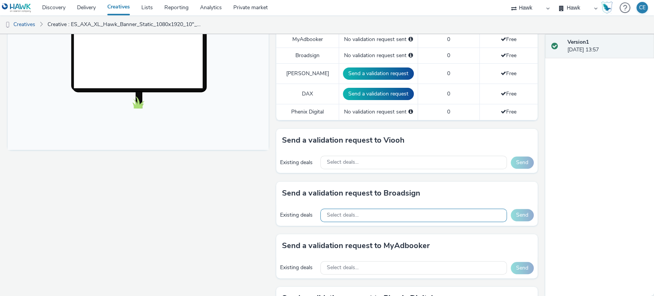
drag, startPoint x: 383, startPoint y: 213, endPoint x: 363, endPoint y: 213, distance: 19.9
click at [363, 213] on div "Select deals..." at bounding box center [413, 214] width 186 height 13
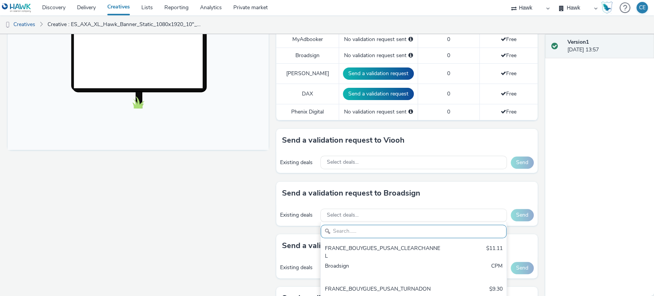
paste input "Framen_Coworking"
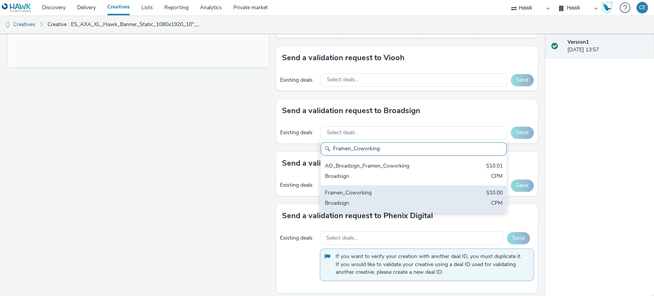
scroll to position [340, 0]
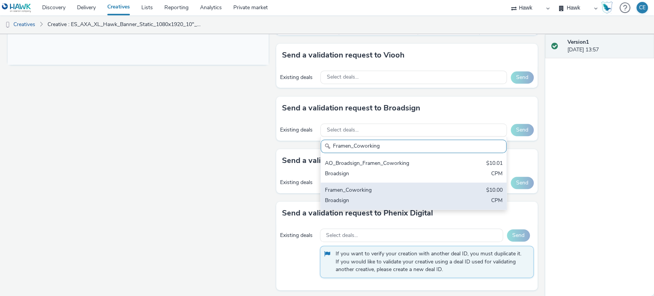
type input "Framen_Coworking"
click at [389, 200] on div "Broadsign" at bounding box center [382, 200] width 117 height 9
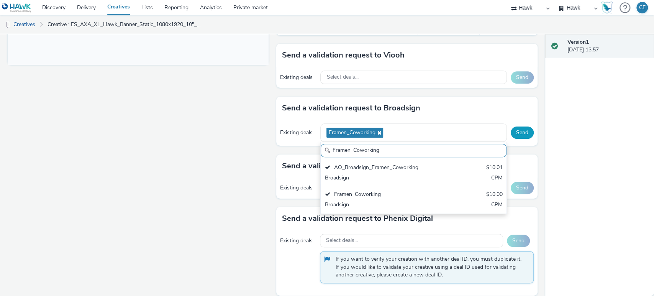
click at [512, 132] on button "Send" at bounding box center [521, 132] width 23 height 12
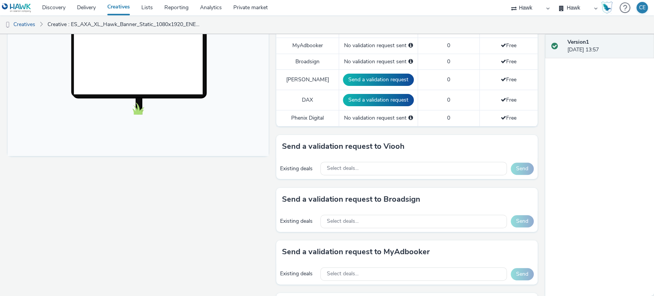
scroll to position [298, 0]
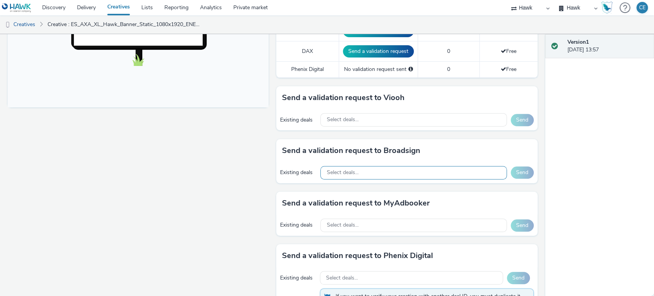
click at [379, 172] on div "Select deals..." at bounding box center [413, 172] width 186 height 13
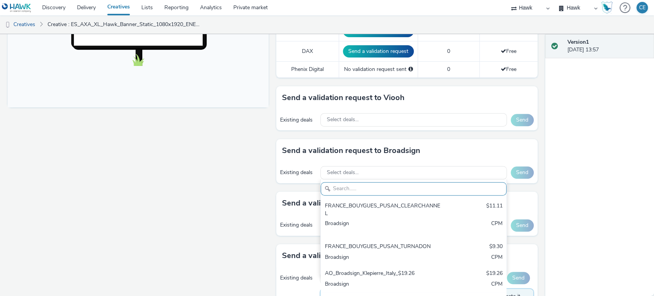
paste input "Framen_Coworking"
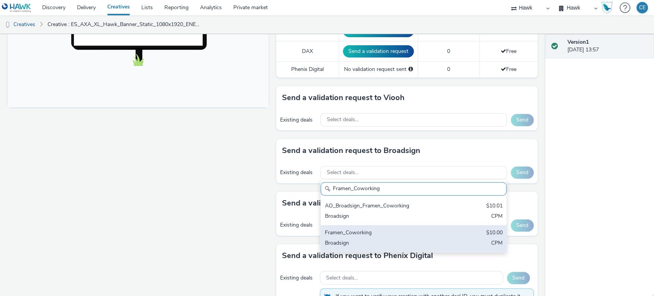
type input "Framen_Coworking"
click at [437, 232] on div "Framen_Coworking $10.00 Broadsign CPM" at bounding box center [413, 238] width 185 height 27
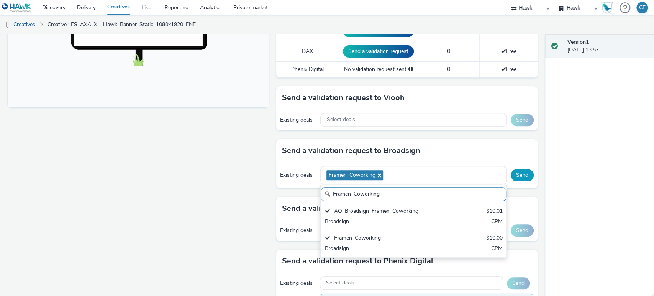
click at [513, 170] on button "Send" at bounding box center [521, 175] width 23 height 12
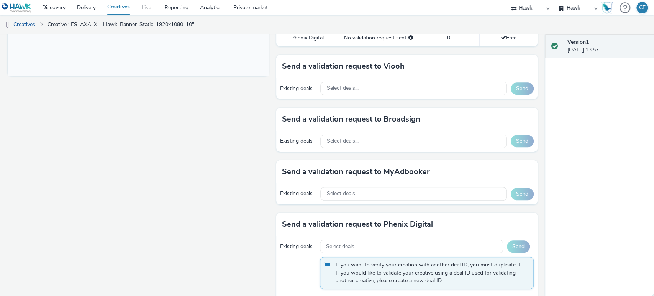
scroll to position [340, 0]
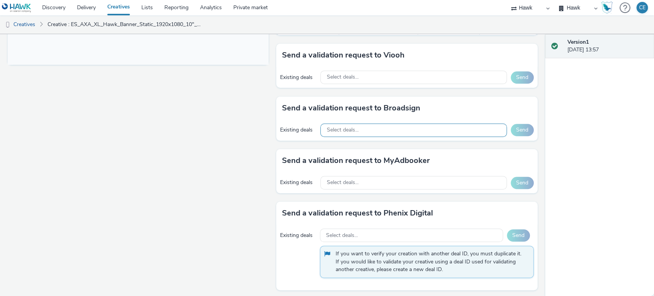
click at [402, 124] on div "Select deals..." at bounding box center [413, 129] width 186 height 13
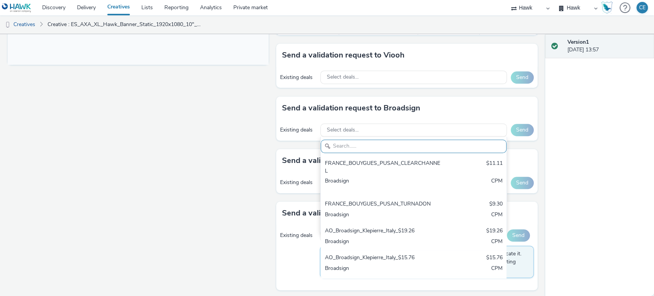
paste input "Framen_Coworking"
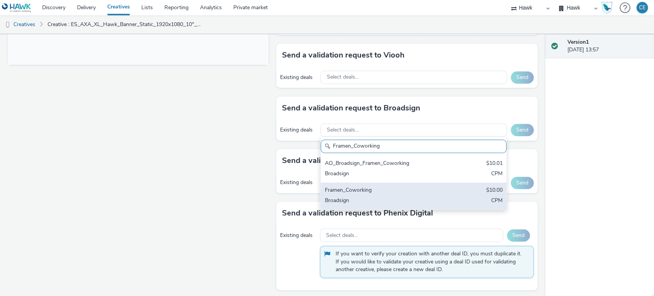
type input "Framen_Coworking"
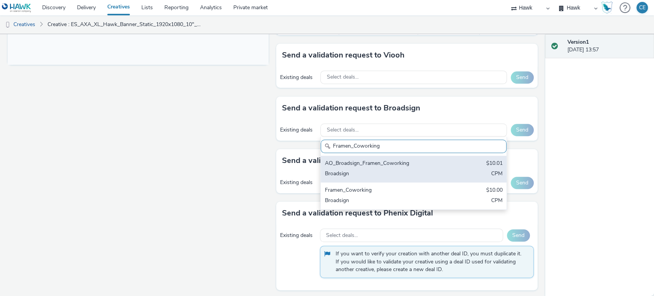
drag, startPoint x: 414, startPoint y: 188, endPoint x: 428, endPoint y: 185, distance: 14.7
click at [414, 190] on div "Framen_Coworking" at bounding box center [382, 190] width 117 height 9
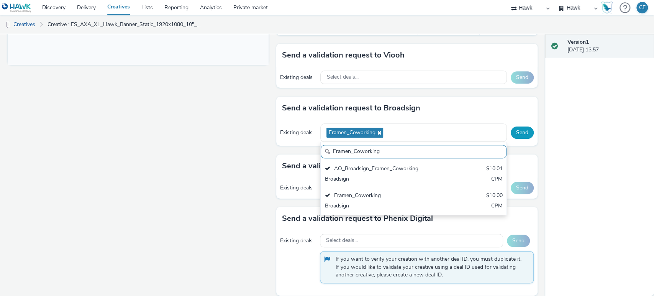
click at [510, 131] on button "Send" at bounding box center [521, 132] width 23 height 12
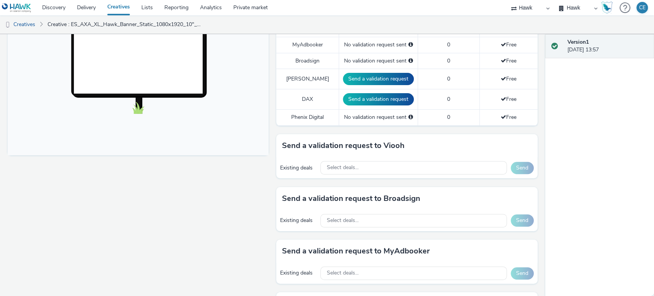
scroll to position [255, 0]
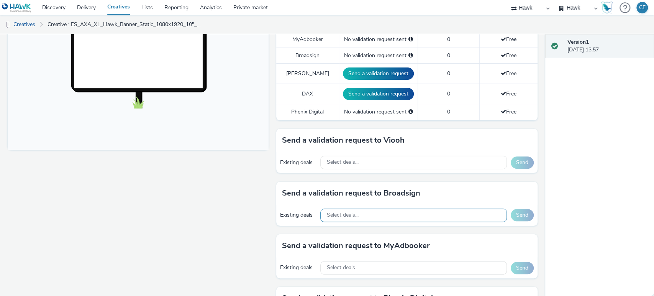
click at [361, 216] on div "Select deals..." at bounding box center [413, 214] width 186 height 13
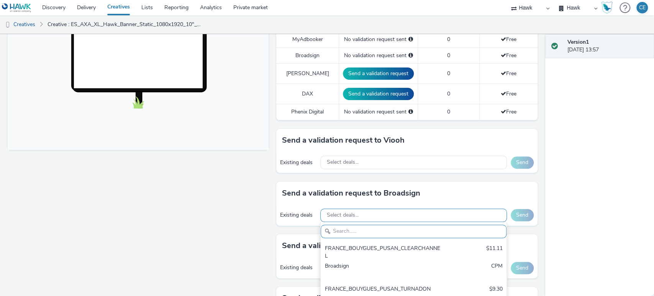
scroll to position [0, 0]
paste input "Framen_Coworking"
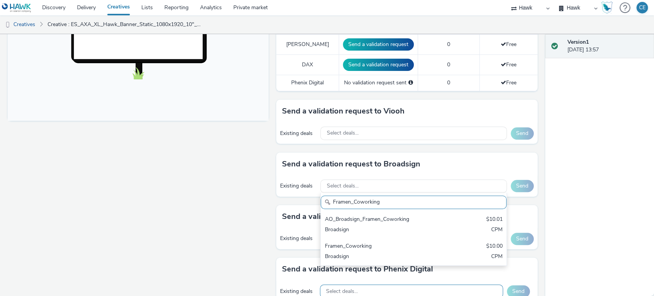
scroll to position [340, 0]
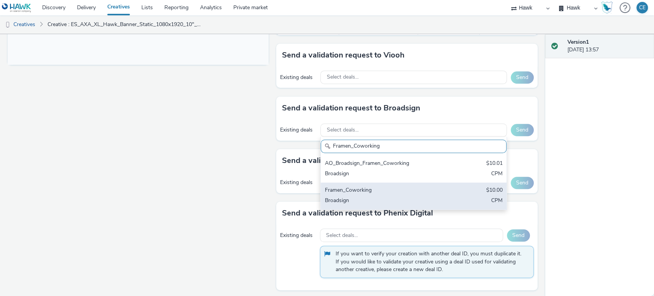
type input "Framen_Coworking"
click at [376, 192] on div "Framen_Coworking" at bounding box center [382, 190] width 117 height 9
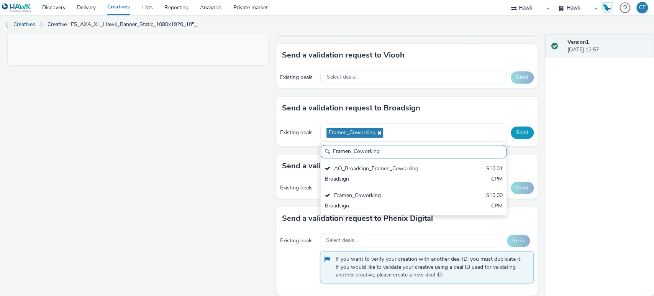
click at [510, 130] on button "Send" at bounding box center [521, 132] width 23 height 12
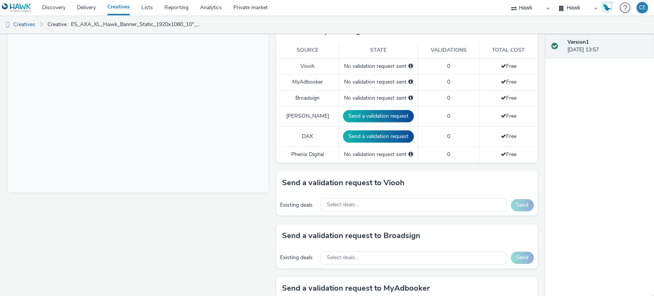
scroll to position [255, 0]
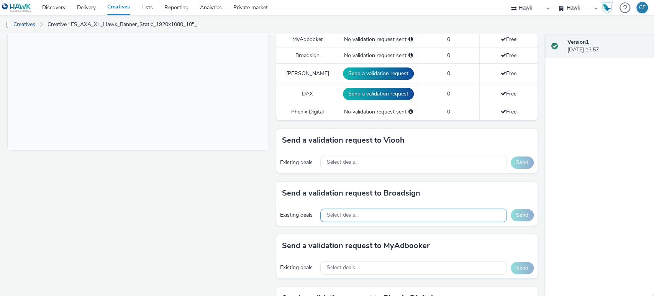
click at [357, 213] on div "Select deals..." at bounding box center [413, 214] width 186 height 13
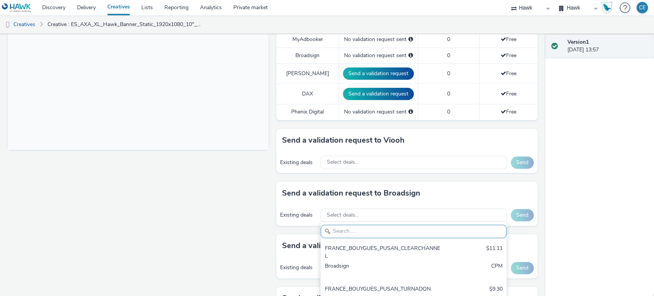
paste input "Framen_Coworking"
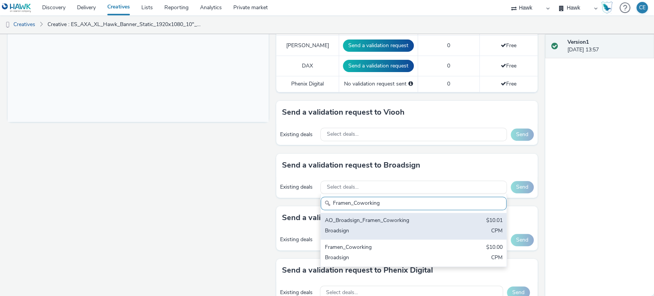
scroll to position [298, 0]
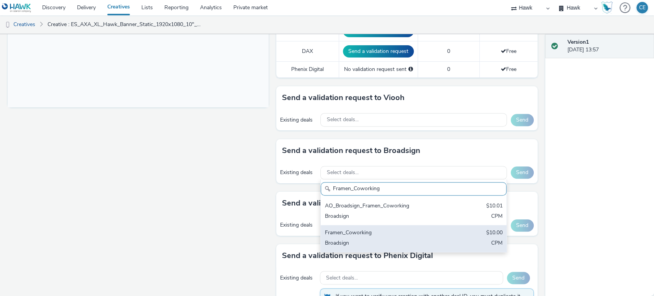
type input "Framen_Coworking"
click at [365, 237] on div "Framen_Coworking $10.00 Broadsign CPM" at bounding box center [413, 238] width 185 height 27
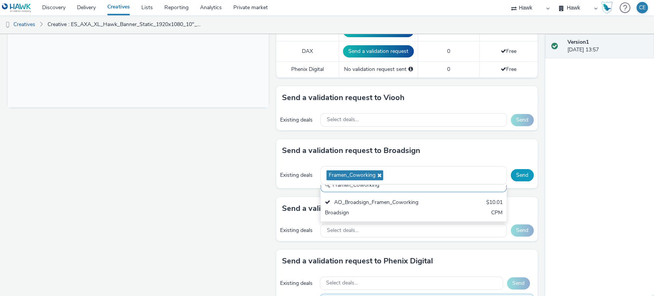
scroll to position [0, 0]
click at [513, 172] on button "Send" at bounding box center [521, 175] width 23 height 12
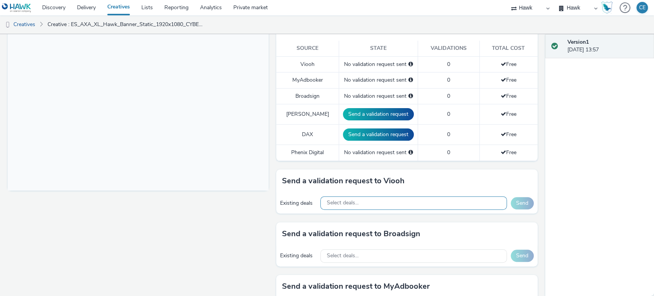
scroll to position [255, 0]
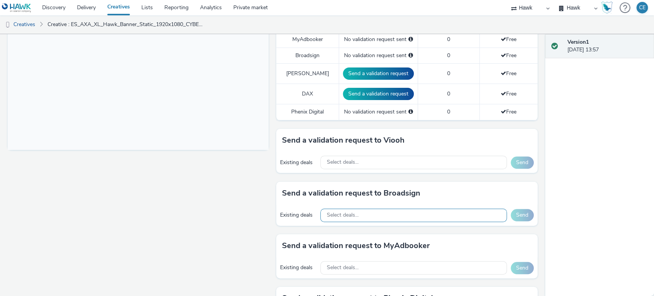
click at [372, 214] on div "Select deals..." at bounding box center [413, 214] width 186 height 13
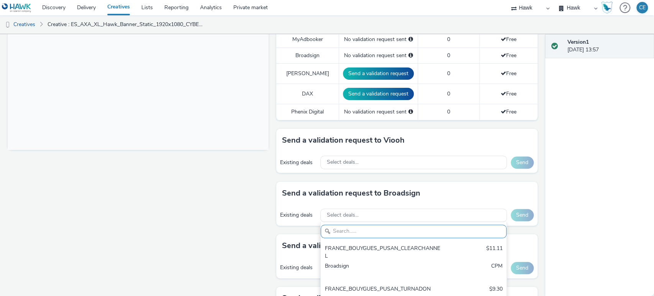
paste input "Framen_Coworking"
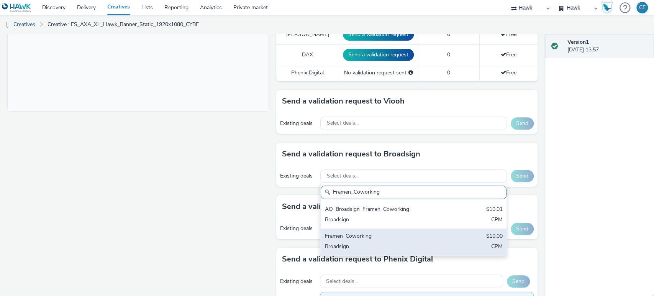
scroll to position [340, 0]
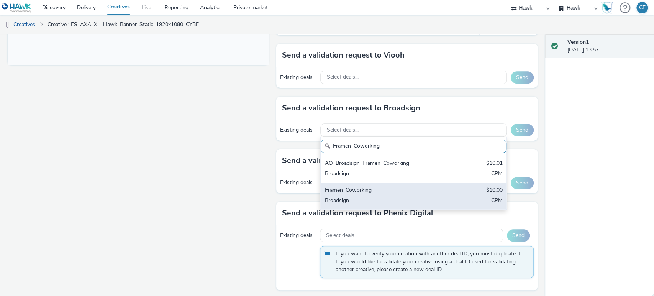
type input "Framen_Coworking"
click at [373, 200] on div "Broadsign" at bounding box center [382, 200] width 117 height 9
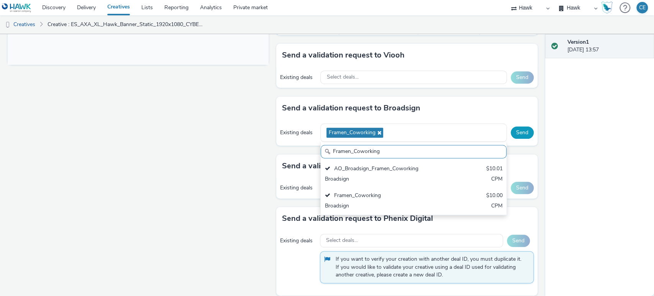
drag, startPoint x: 513, startPoint y: 130, endPoint x: 509, endPoint y: 130, distance: 3.8
click at [512, 130] on button "Send" at bounding box center [521, 132] width 23 height 12
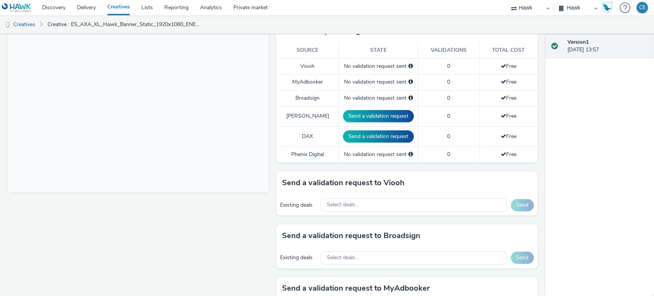
scroll to position [255, 0]
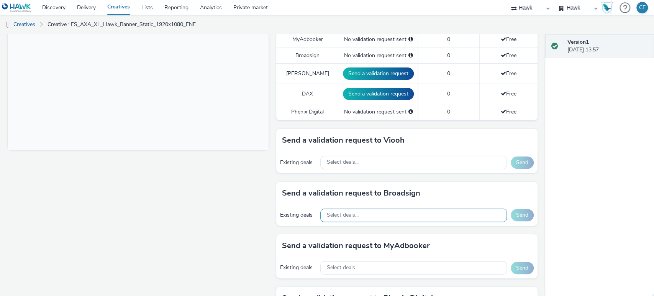
drag, startPoint x: 425, startPoint y: 208, endPoint x: 414, endPoint y: 210, distance: 11.6
click at [414, 210] on div "Select deals..." at bounding box center [413, 214] width 186 height 13
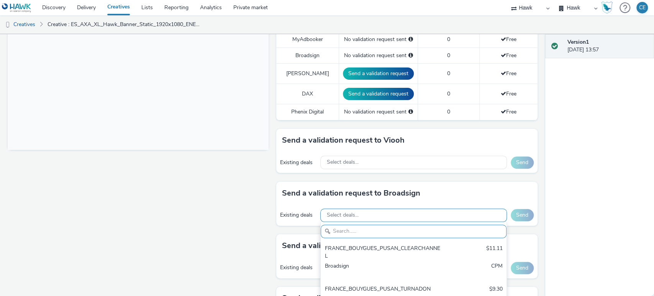
scroll to position [9, 0]
paste input "Framen_Coworking"
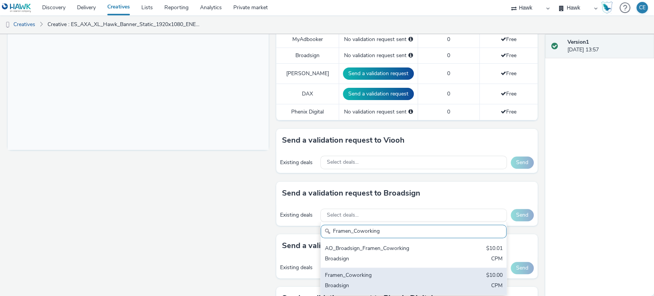
type input "Framen_Coworking"
drag, startPoint x: 387, startPoint y: 270, endPoint x: 381, endPoint y: 274, distance: 7.4
click at [386, 271] on div "Framen_Coworking" at bounding box center [382, 275] width 117 height 9
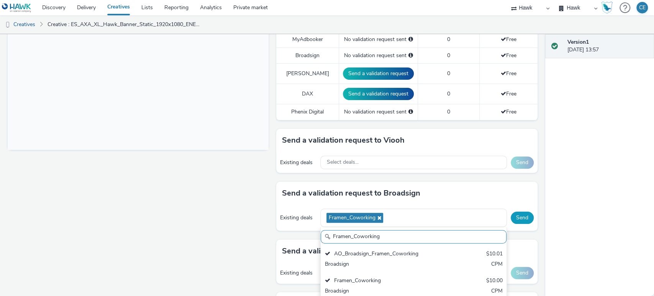
scroll to position [0, 0]
click at [519, 222] on button "Send" at bounding box center [521, 217] width 23 height 12
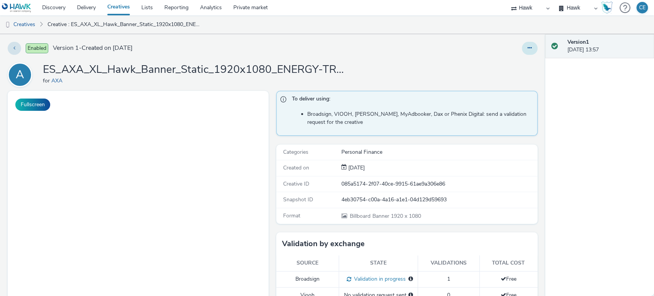
click at [522, 43] on button at bounding box center [530, 48] width 16 height 13
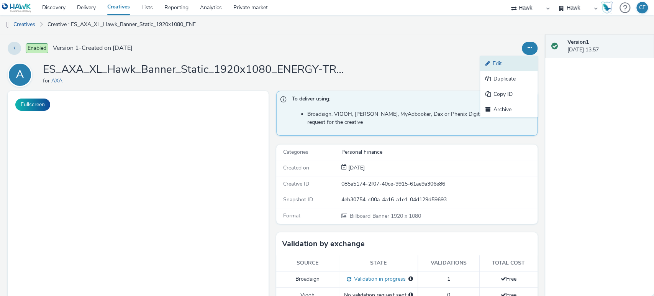
click at [514, 57] on link "Edit" at bounding box center [508, 63] width 57 height 15
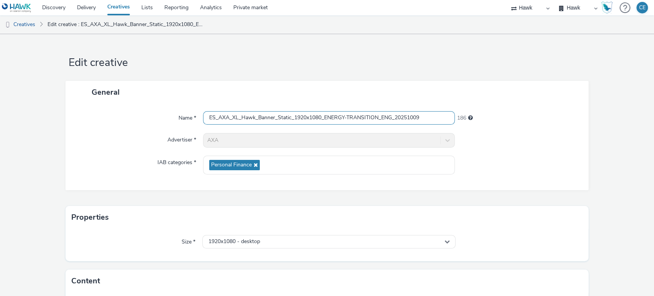
drag, startPoint x: 423, startPoint y: 115, endPoint x: 185, endPoint y: 114, distance: 237.8
click at [185, 114] on div "Name * ES_AXA_XL_Hawk_Banner_Static_1920x1080_ENERGY-TRANSITION_ENG_20251009 186" at bounding box center [327, 118] width 508 height 14
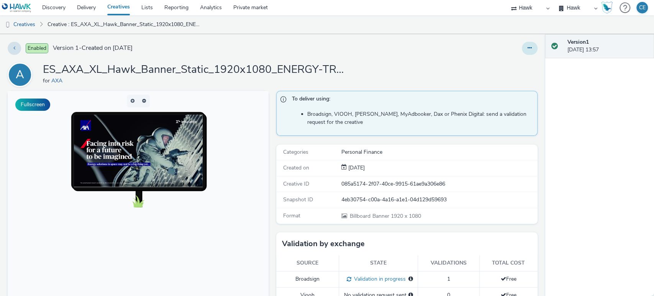
click at [523, 44] on button at bounding box center [530, 48] width 16 height 13
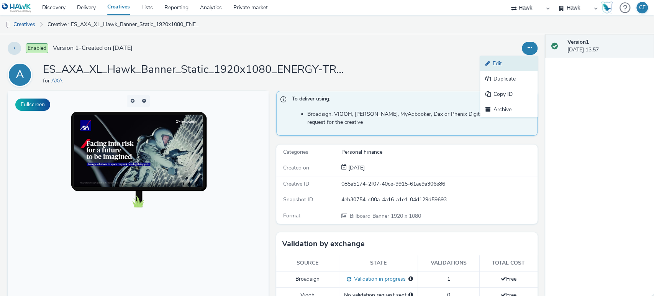
click at [521, 58] on link "Edit" at bounding box center [508, 63] width 57 height 15
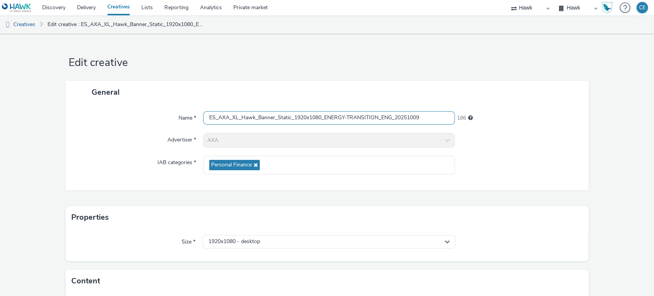
click at [417, 117] on input "ES_AXA_XL_Hawk_Banner_Static_1920x1080_ENERGY-TRANSITION_ENG_20251009" at bounding box center [329, 117] width 252 height 13
click at [431, 110] on div "Name * ES_AXA_XL_Hawk_Banner_Static_1920x1080_ENERGY-TRANSITION_ENG_20251009 18…" at bounding box center [326, 146] width 523 height 87
drag, startPoint x: 426, startPoint y: 115, endPoint x: 169, endPoint y: 147, distance: 258.9
click at [169, 147] on div "Name * ES_AXA_XL_Hawk_Banner_Static_1920x1080_ENERGY-TRANSITION_ENG_20251009 18…" at bounding box center [326, 146] width 523 height 87
